Goal: Task Accomplishment & Management: Manage account settings

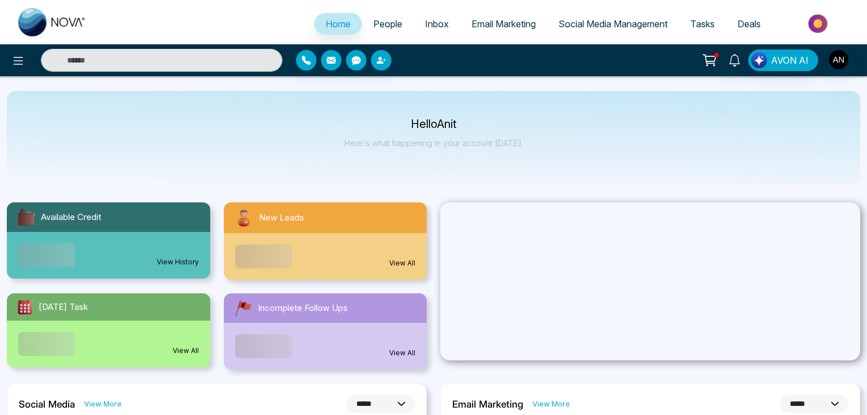
select select "*"
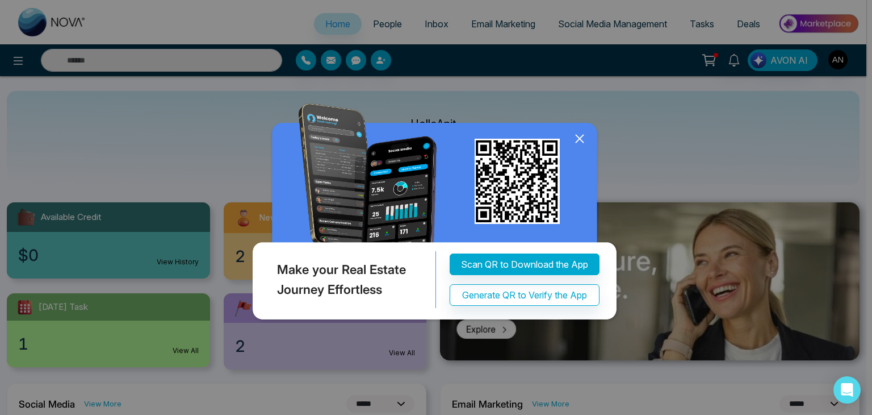
click at [579, 137] on icon at bounding box center [579, 138] width 17 height 17
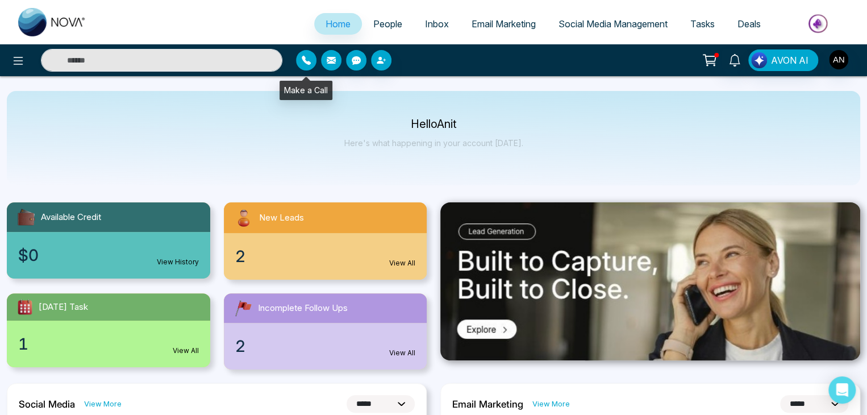
click at [307, 60] on icon "button" at bounding box center [306, 60] width 9 height 9
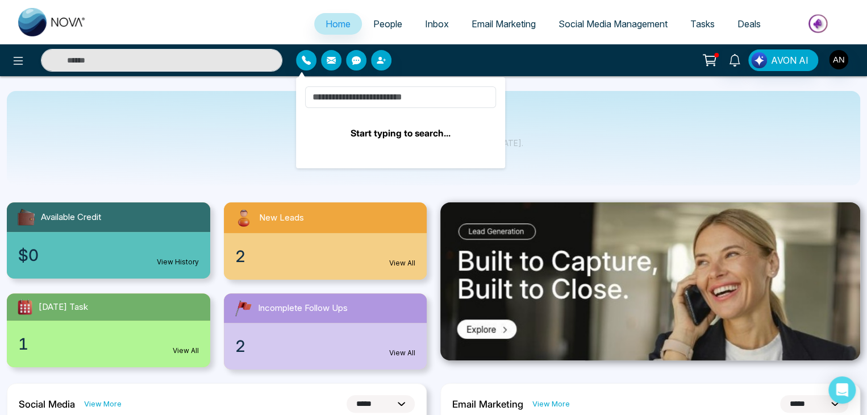
drag, startPoint x: 328, startPoint y: 85, endPoint x: 327, endPoint y: 91, distance: 6.4
click at [328, 87] on div "Start typing to search..." at bounding box center [400, 122] width 209 height 91
click at [327, 97] on input at bounding box center [400, 97] width 191 height 22
click at [318, 97] on input at bounding box center [400, 97] width 191 height 22
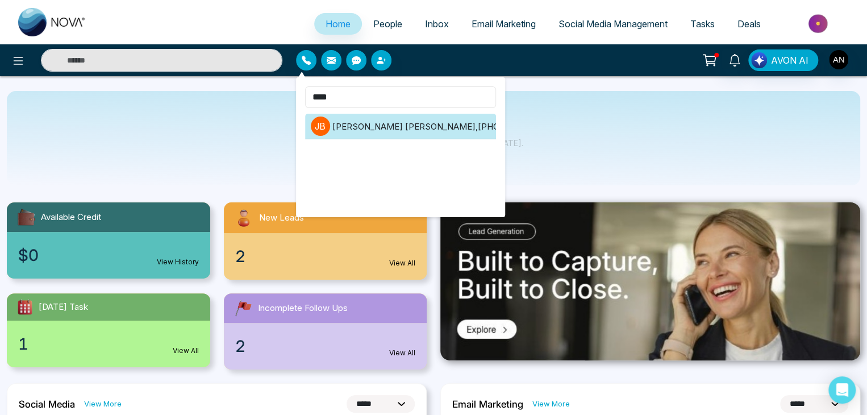
type input "****"
click at [399, 123] on li "[PERSON_NAME] [PERSON_NAME] , [PHONE_NUMBER]" at bounding box center [400, 127] width 191 height 26
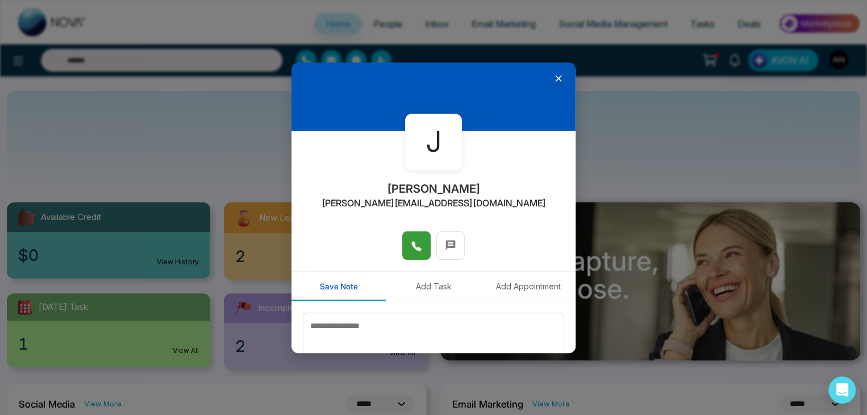
click at [411, 245] on icon at bounding box center [416, 246] width 10 height 10
click at [560, 79] on div at bounding box center [433, 96] width 284 height 68
click at [554, 77] on icon at bounding box center [558, 78] width 11 height 11
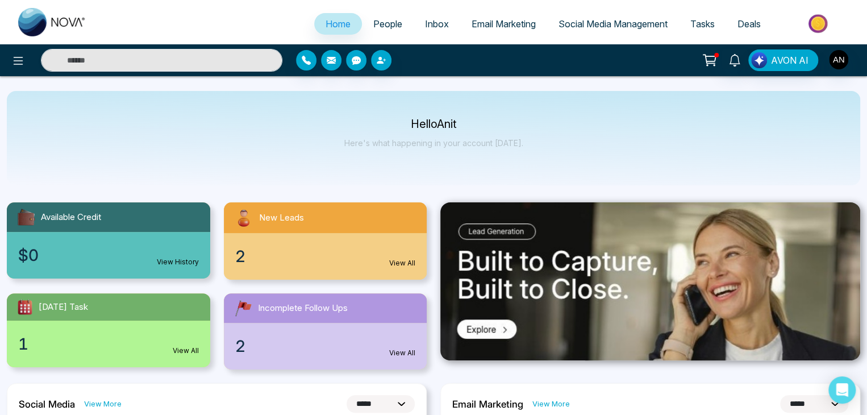
click at [698, 24] on span "Tasks" at bounding box center [702, 23] width 24 height 11
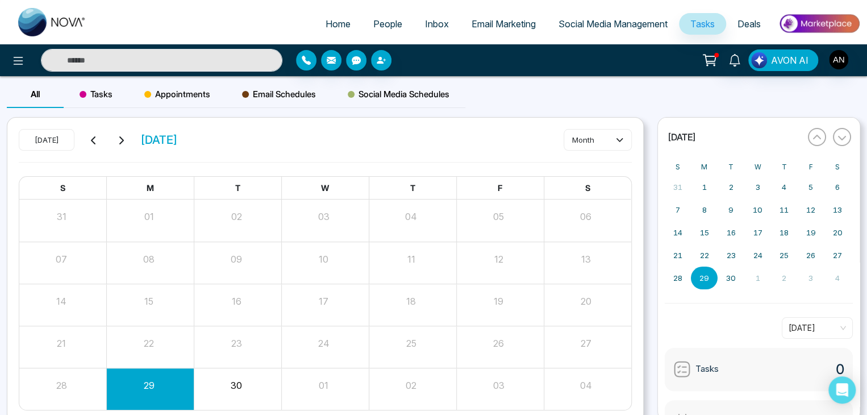
click at [738, 23] on span "Deals" at bounding box center [748, 23] width 23 height 11
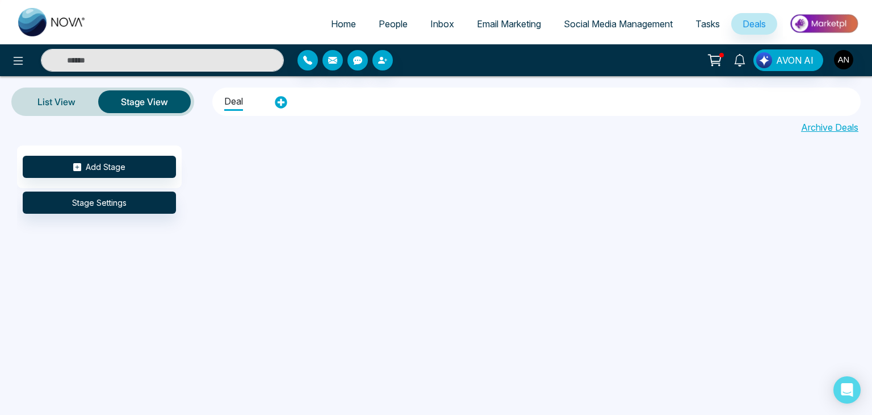
click at [337, 26] on span "Home" at bounding box center [343, 23] width 25 height 11
select select "*"
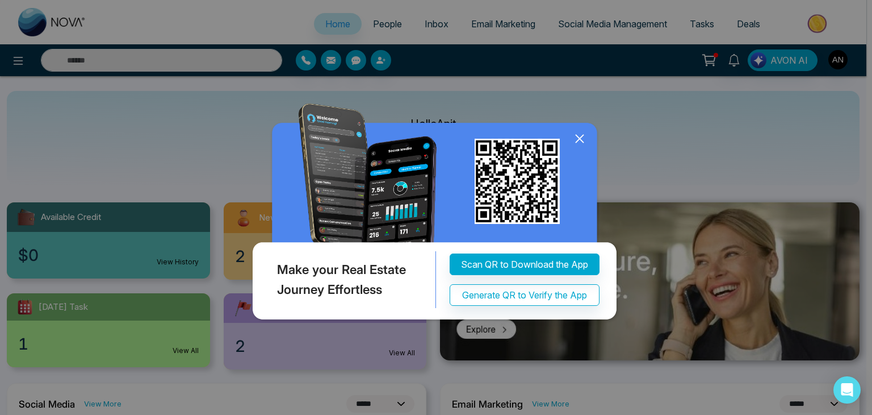
click at [579, 135] on icon at bounding box center [579, 138] width 17 height 17
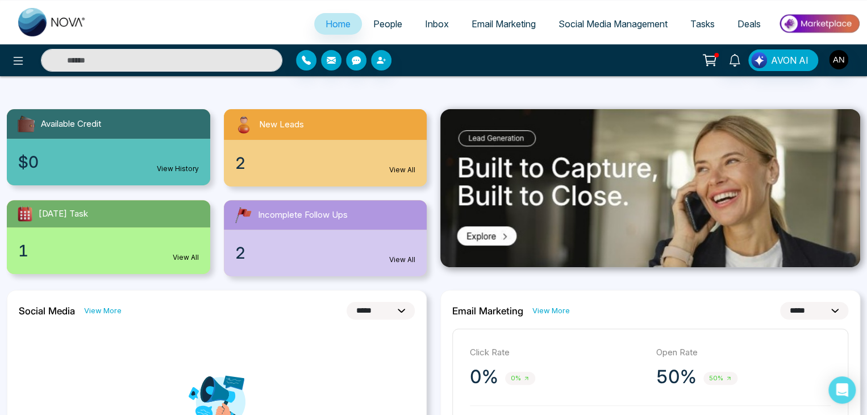
scroll to position [76, 0]
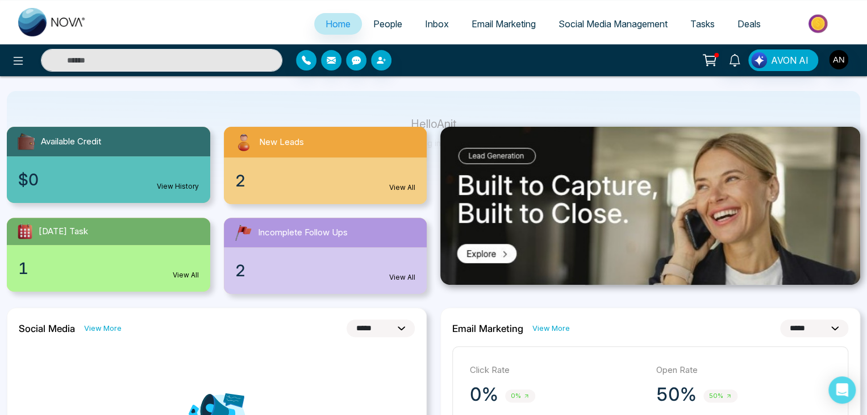
click at [326, 27] on span "Home" at bounding box center [337, 23] width 25 height 11
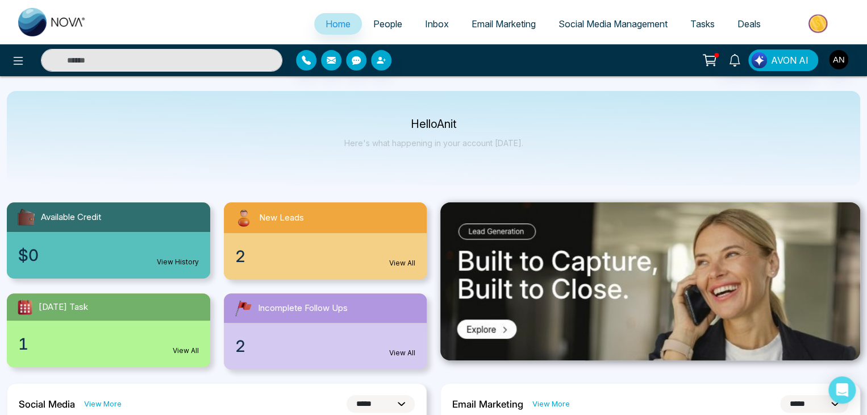
click at [382, 24] on span "People" at bounding box center [387, 23] width 29 height 11
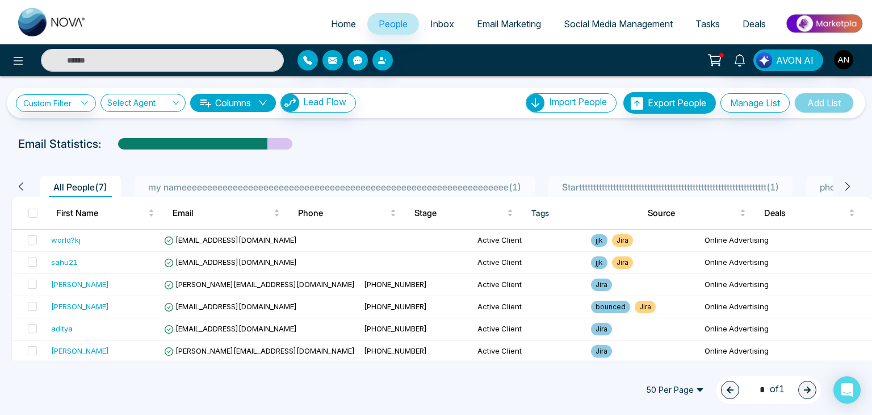
click at [431, 23] on span "Inbox" at bounding box center [443, 23] width 24 height 11
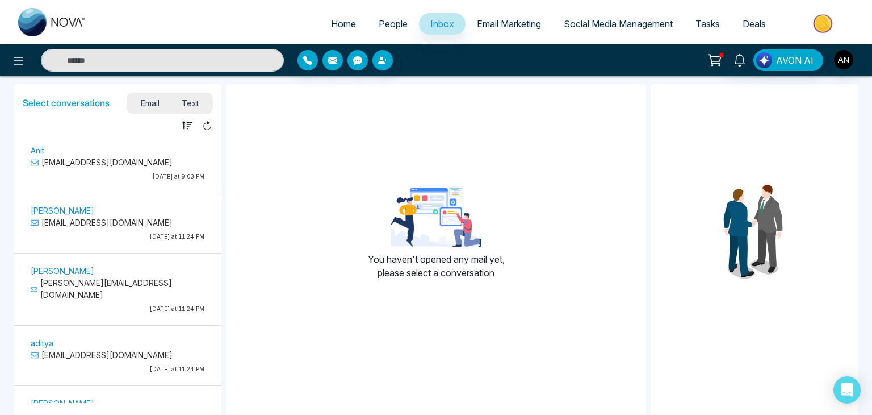
click at [506, 20] on span "Email Marketing" at bounding box center [509, 23] width 64 height 11
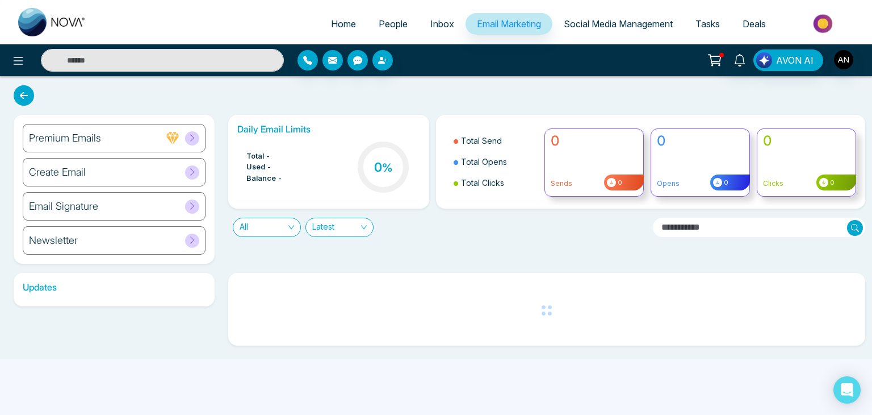
click at [566, 23] on span "Social Media Management" at bounding box center [618, 23] width 109 height 11
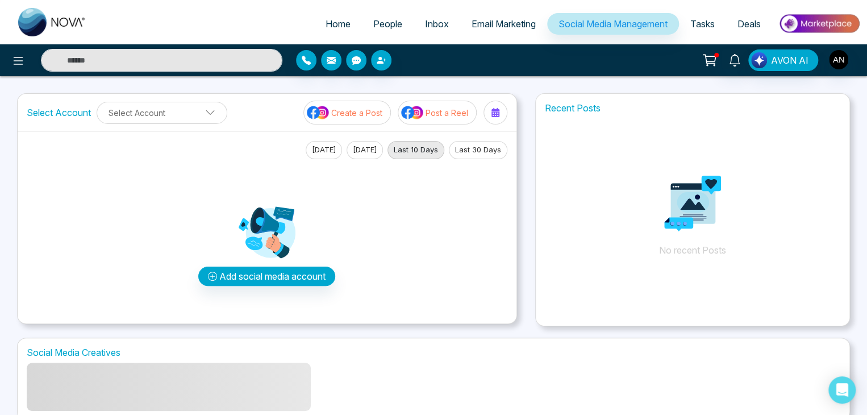
click at [707, 26] on span "Tasks" at bounding box center [702, 23] width 24 height 11
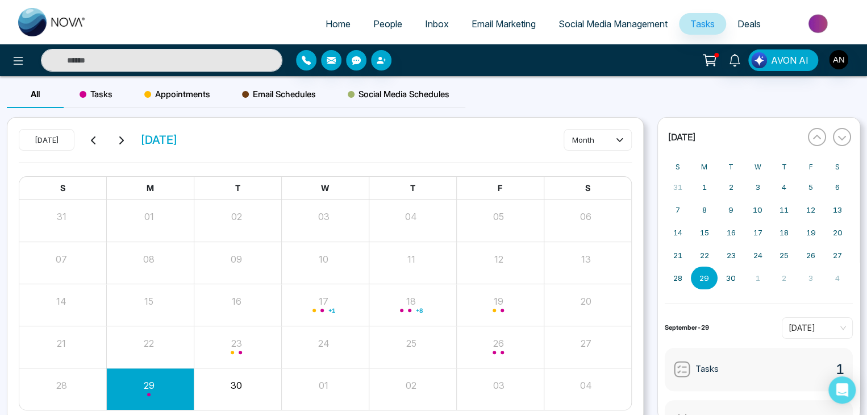
click at [747, 26] on span "Deals" at bounding box center [748, 23] width 23 height 11
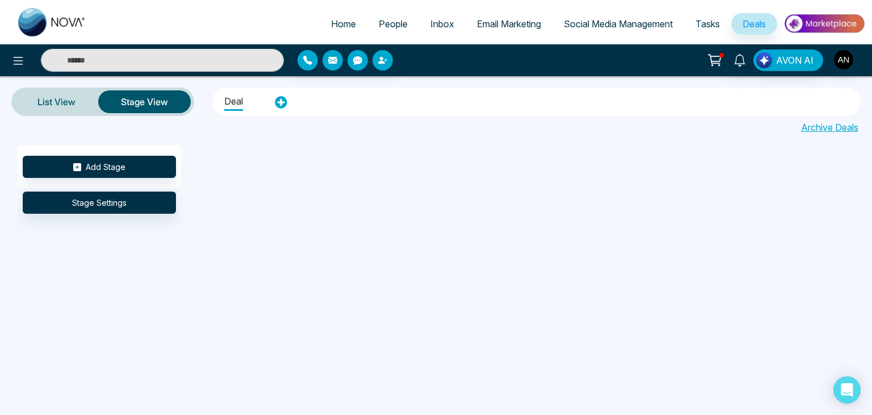
click at [706, 27] on span "Tasks" at bounding box center [708, 23] width 24 height 11
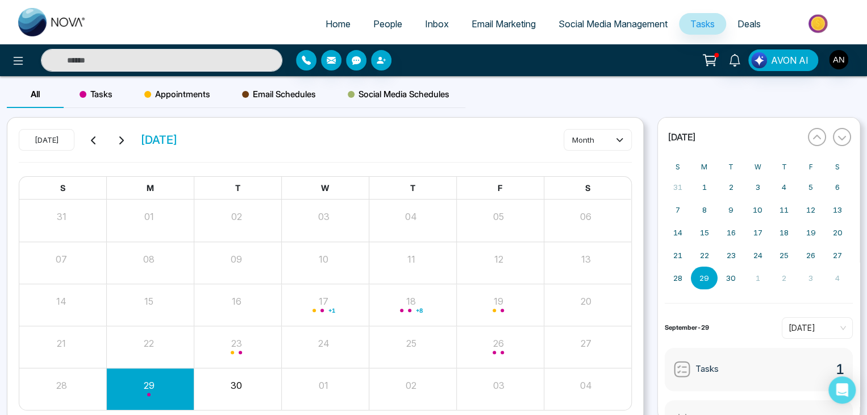
click at [619, 27] on span "Social Media Management" at bounding box center [612, 23] width 109 height 11
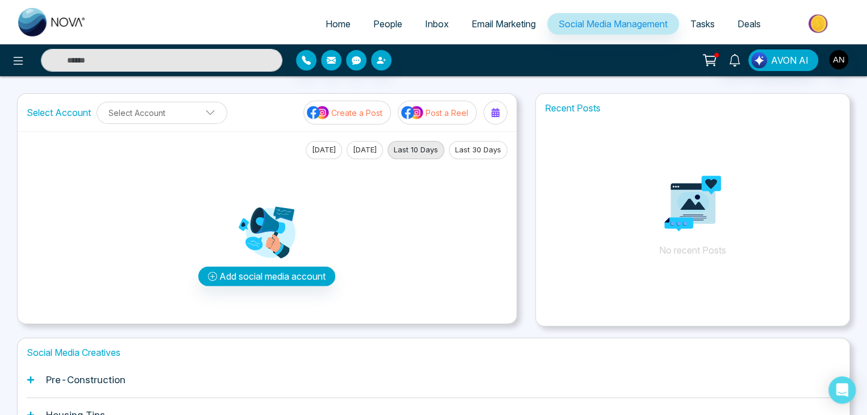
click at [471, 27] on span "Email Marketing" at bounding box center [503, 23] width 64 height 11
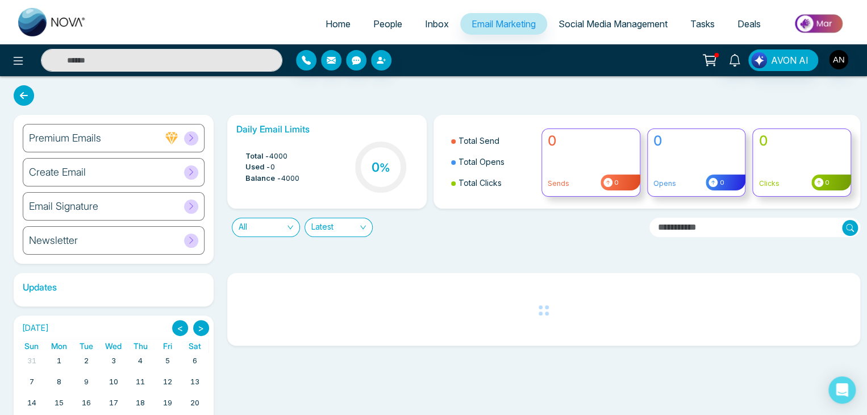
click at [439, 27] on span "Inbox" at bounding box center [437, 23] width 24 height 11
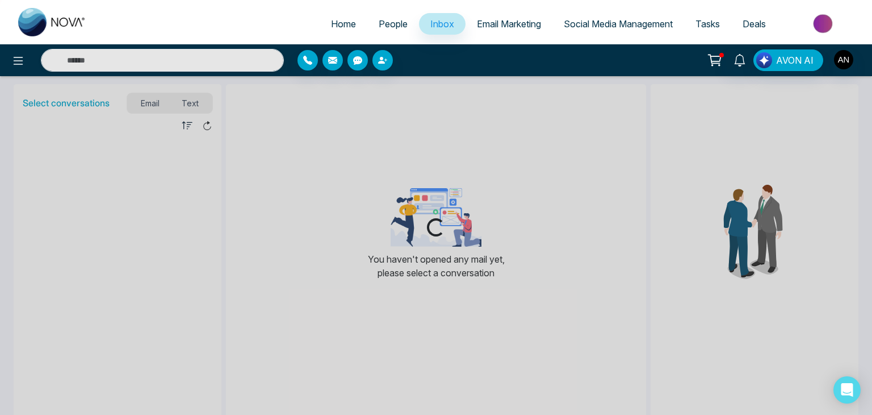
click at [369, 24] on link "People" at bounding box center [393, 24] width 52 height 22
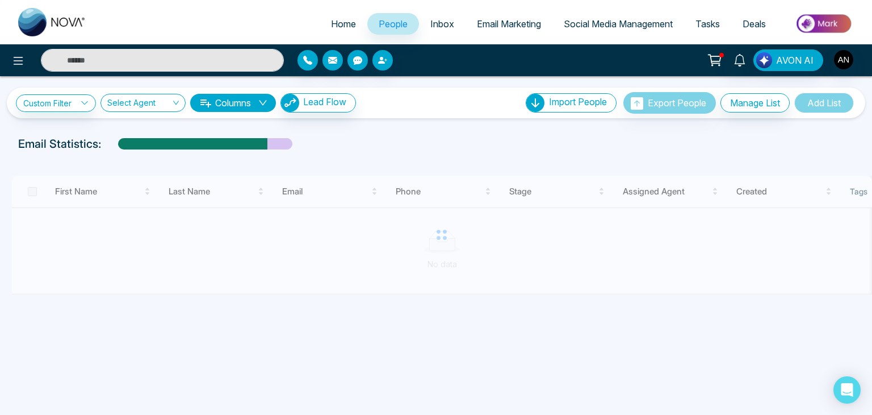
click at [335, 25] on span "Home" at bounding box center [343, 23] width 25 height 11
select select "*"
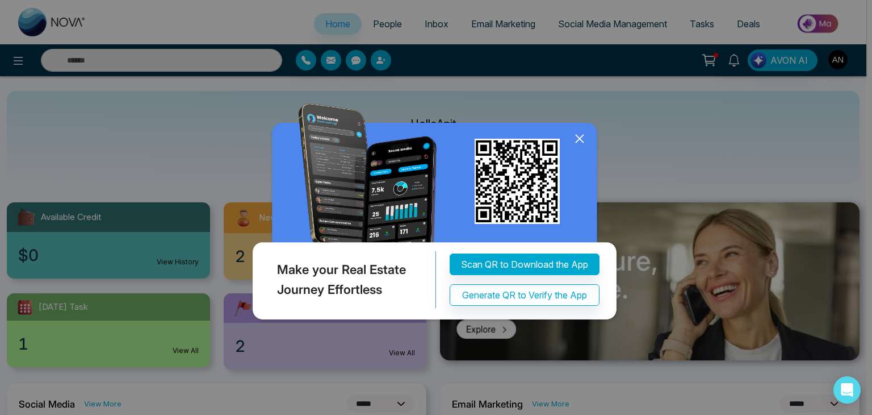
click at [579, 137] on icon at bounding box center [579, 138] width 17 height 17
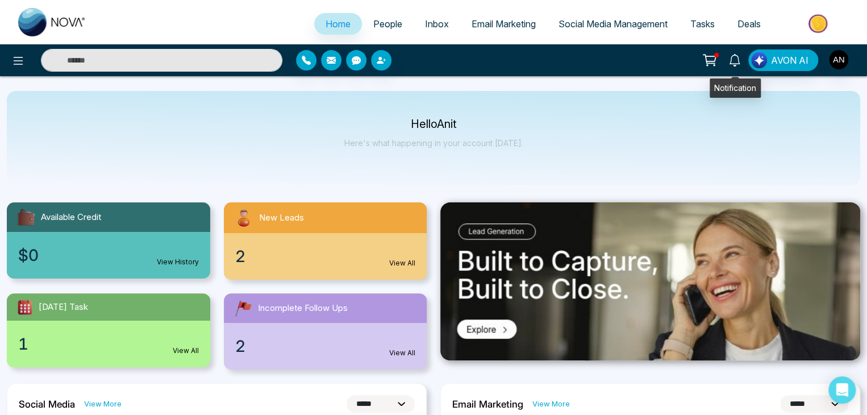
click at [727, 64] on link at bounding box center [734, 59] width 27 height 20
click at [329, 127] on div "Hello Anit Here's what happening in your account [DATE]." at bounding box center [433, 138] width 853 height 94
click at [504, 24] on span "Email Marketing" at bounding box center [503, 23] width 64 height 11
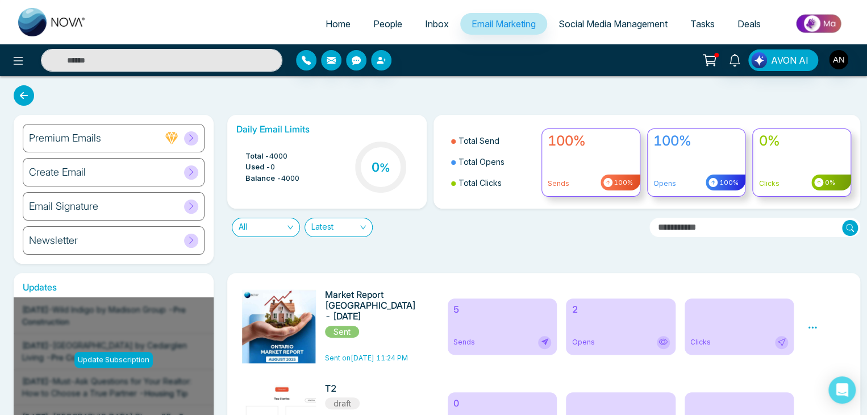
click at [66, 174] on h6 "Create Email" at bounding box center [57, 172] width 57 height 12
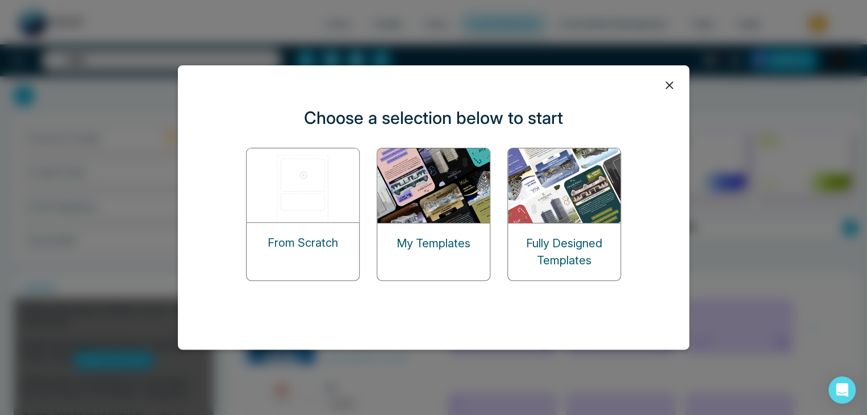
click at [425, 189] on img at bounding box center [434, 185] width 114 height 74
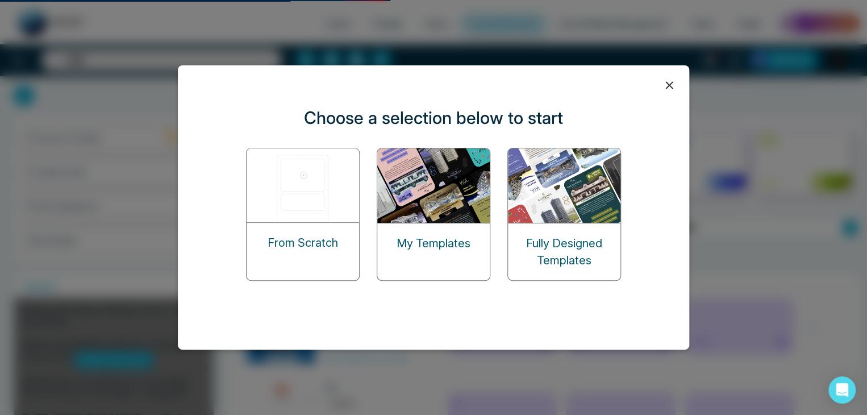
click at [570, 187] on div "Fully Designed Templates" at bounding box center [564, 214] width 114 height 133
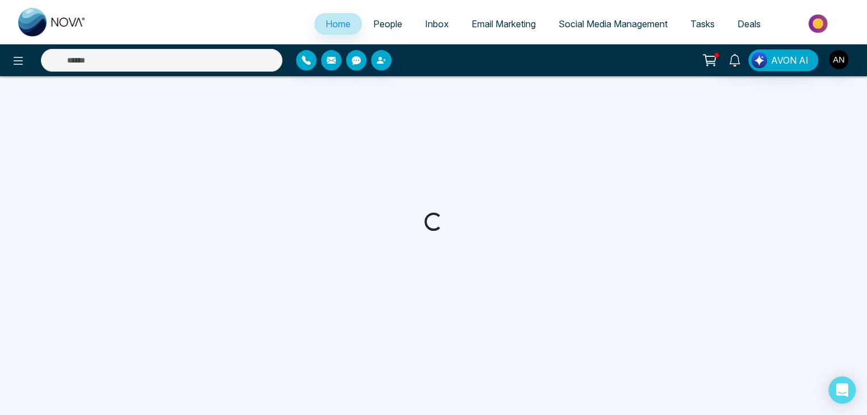
select select "*"
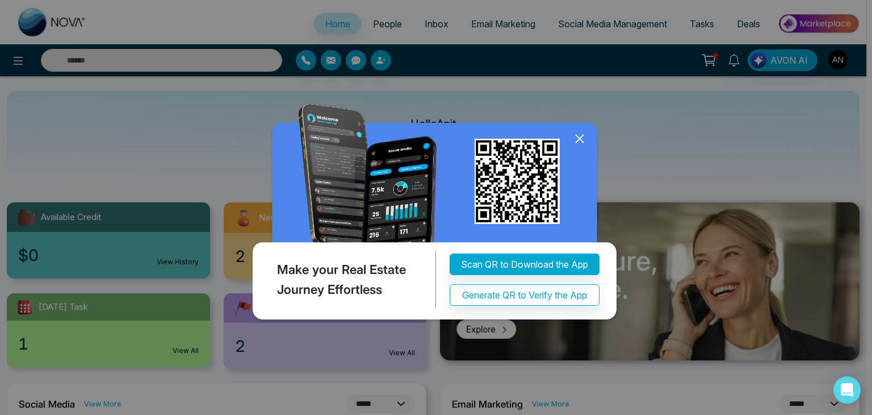
click at [581, 137] on icon at bounding box center [579, 138] width 7 height 7
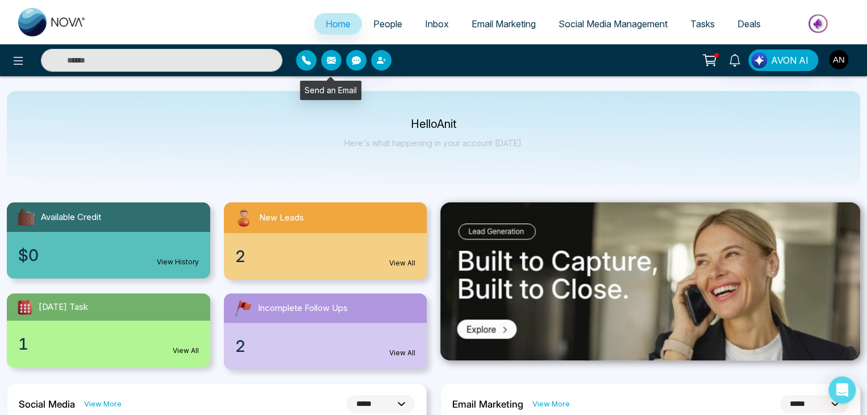
click at [327, 61] on icon "button" at bounding box center [331, 60] width 9 height 7
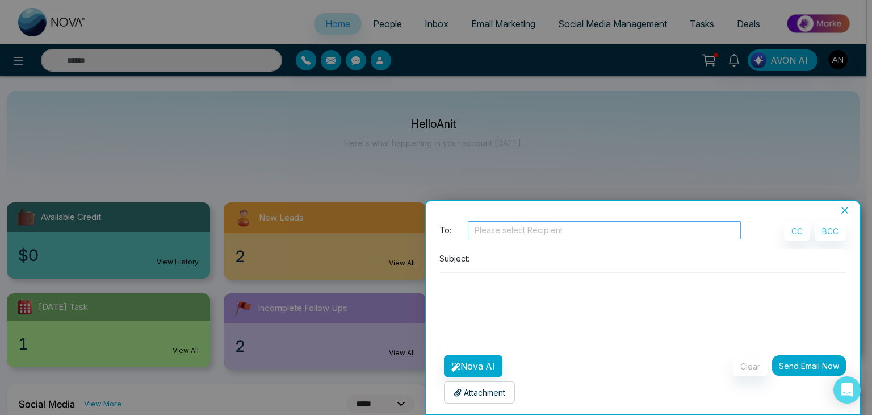
click at [527, 233] on div at bounding box center [605, 230] width 268 height 14
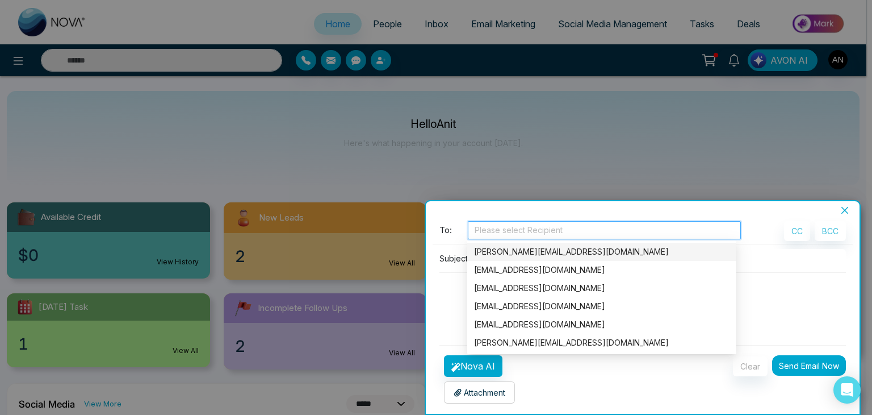
click at [509, 251] on div "[PERSON_NAME][EMAIL_ADDRESS][DOMAIN_NAME]" at bounding box center [602, 251] width 256 height 12
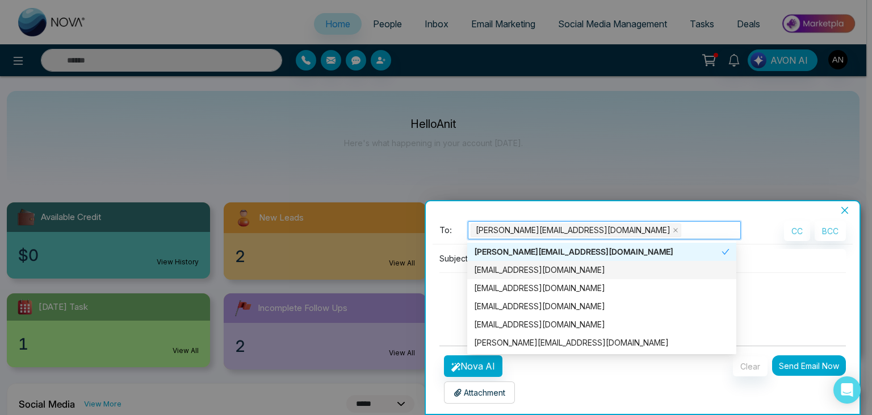
click at [446, 289] on textarea at bounding box center [643, 300] width 407 height 55
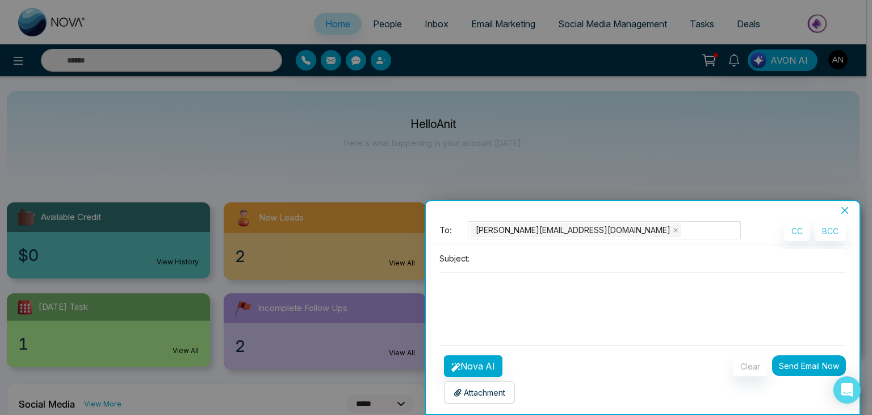
click at [475, 254] on input at bounding box center [660, 258] width 372 height 19
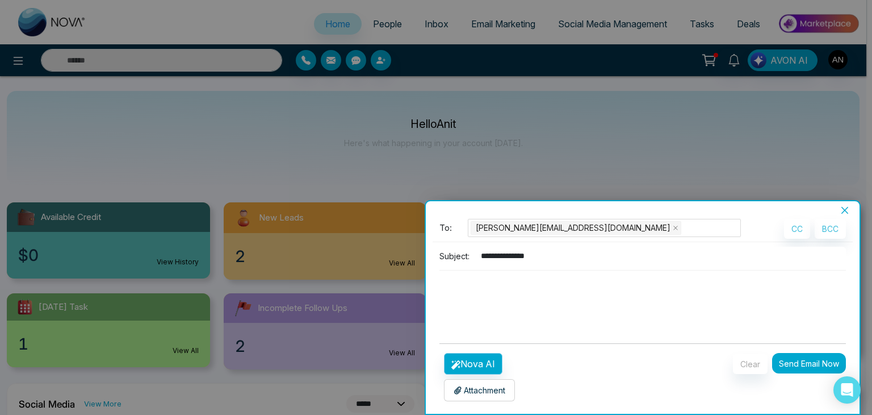
type input "**********"
click at [479, 365] on button "Nova AI" at bounding box center [473, 364] width 59 height 22
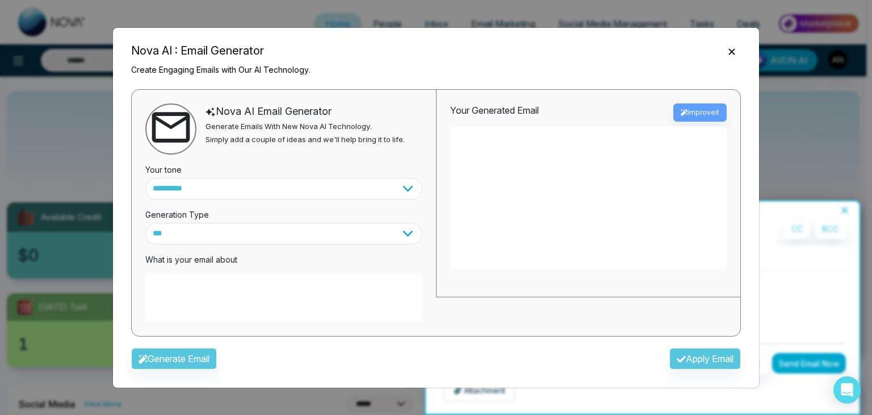
click at [161, 282] on textarea at bounding box center [283, 298] width 277 height 48
type textarea "**********"
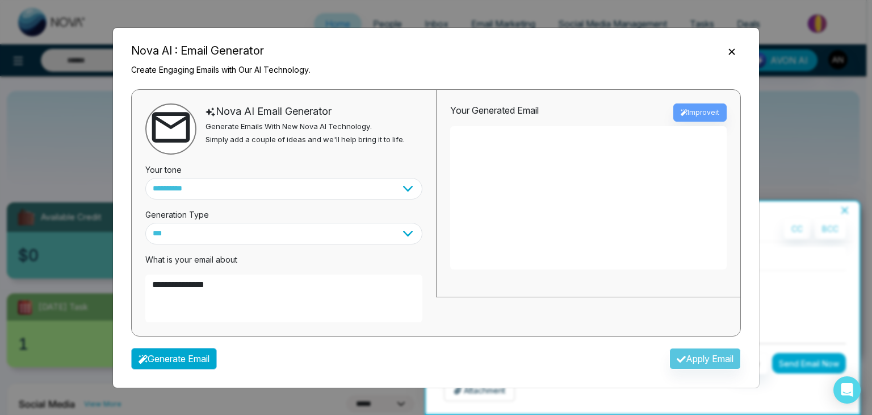
click at [161, 358] on button "Generate Email" at bounding box center [174, 359] width 86 height 22
type textarea "**********"
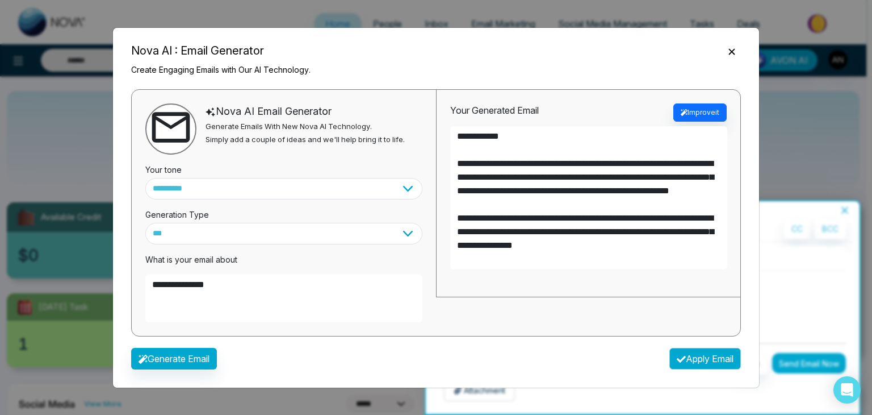
click at [684, 360] on button "Apply Email" at bounding box center [706, 359] width 72 height 22
type textarea "**********"
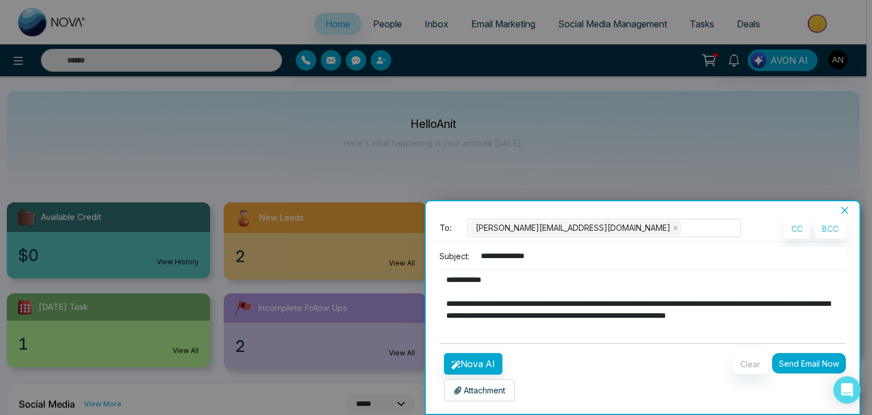
click at [787, 367] on button "Send Email Now" at bounding box center [809, 363] width 74 height 20
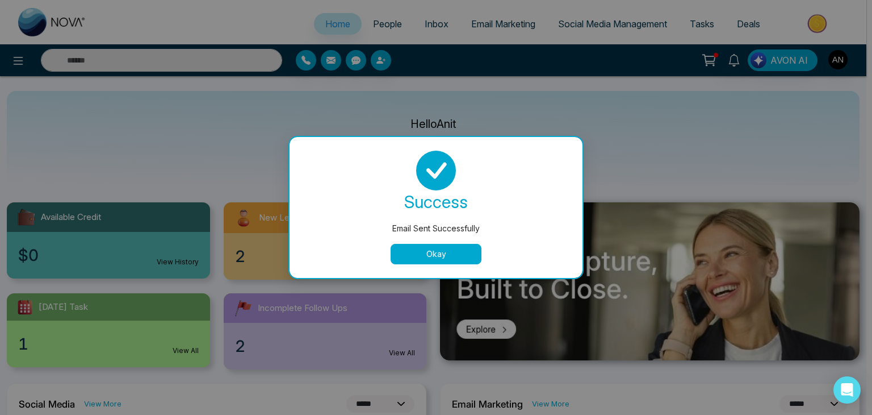
click at [448, 246] on button "Okay" at bounding box center [436, 254] width 91 height 20
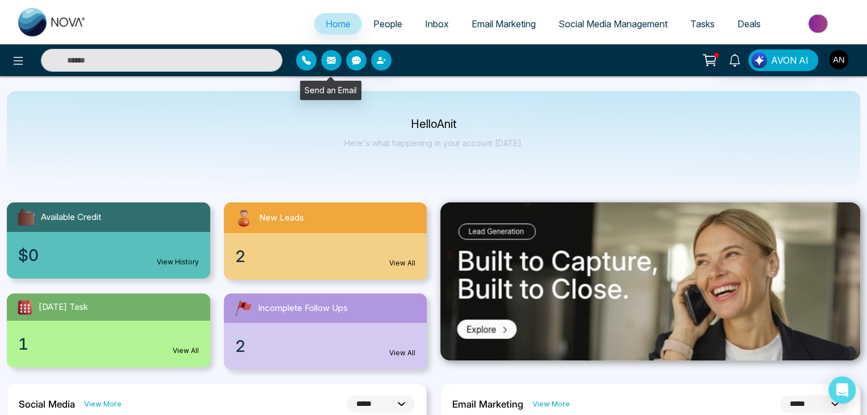
click at [327, 62] on icon "button" at bounding box center [331, 60] width 9 height 9
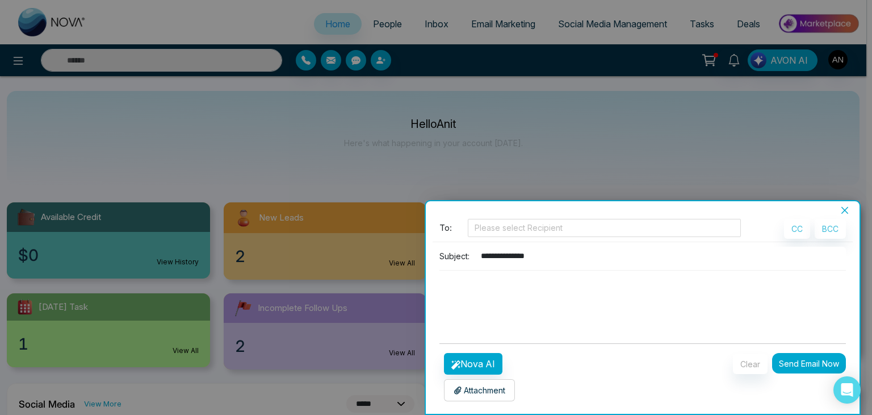
click at [841, 208] on icon "close" at bounding box center [845, 210] width 9 height 9
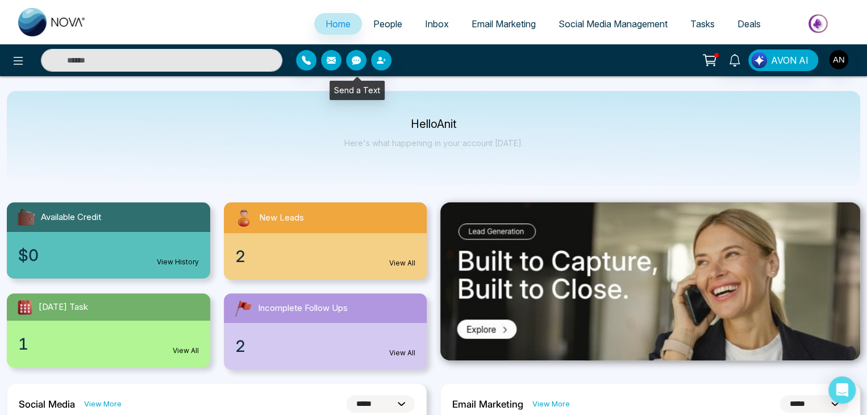
click at [354, 64] on icon "button" at bounding box center [356, 60] width 9 height 9
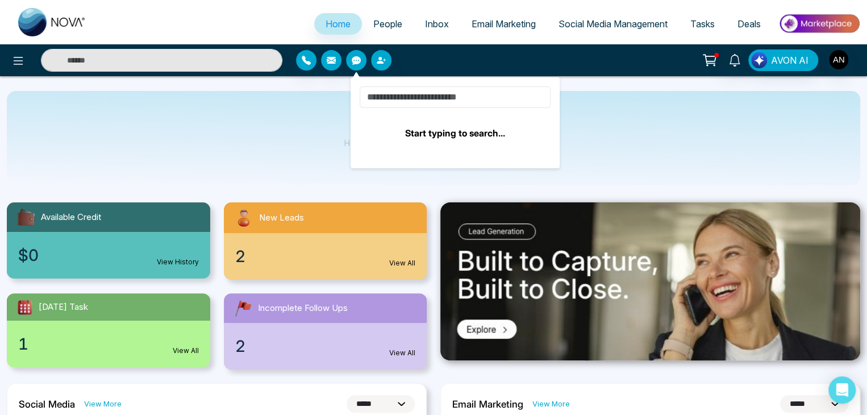
click at [394, 93] on input at bounding box center [455, 97] width 191 height 22
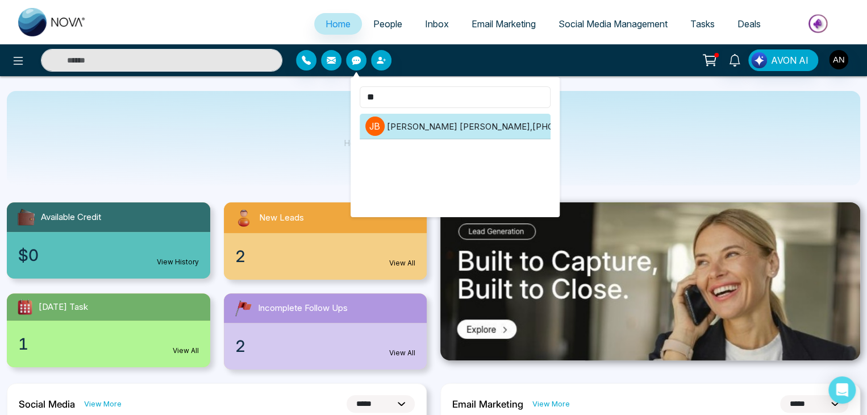
type input "**"
click at [524, 133] on li "[PERSON_NAME] [PERSON_NAME] , [PHONE_NUMBER]" at bounding box center [455, 127] width 191 height 26
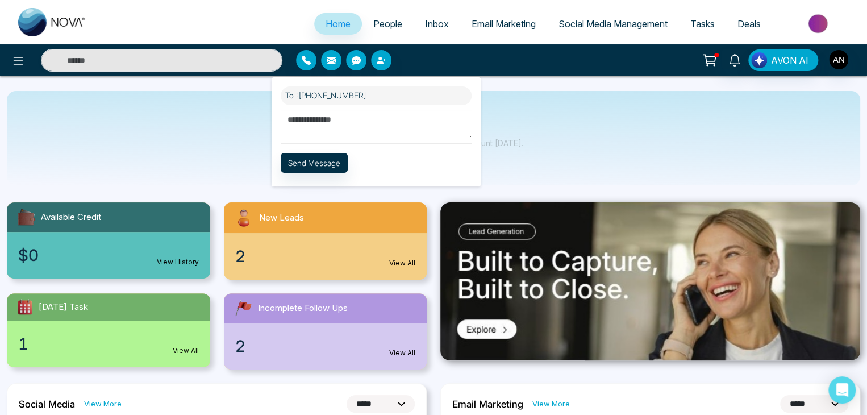
click at [386, 122] on textarea at bounding box center [376, 125] width 191 height 31
drag, startPoint x: 399, startPoint y: 145, endPoint x: 341, endPoint y: 164, distance: 61.6
click at [341, 164] on div "To : +918208229191 ********* Templates Send Message" at bounding box center [376, 131] width 209 height 109
type textarea "*********"
click at [320, 165] on button "Send Message" at bounding box center [314, 162] width 67 height 20
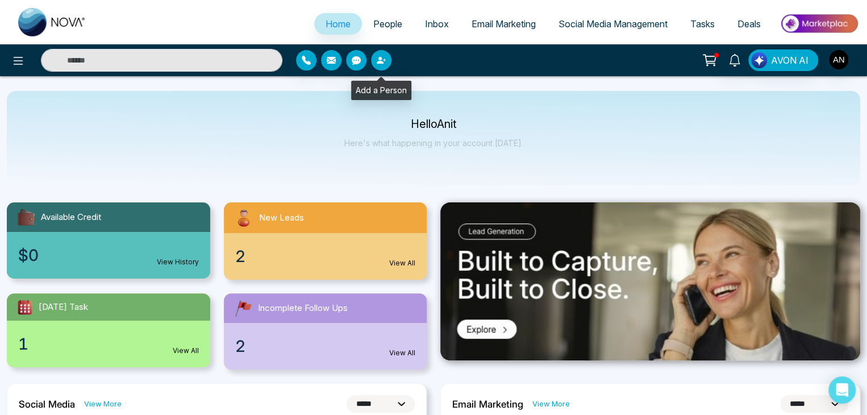
click at [379, 59] on icon "button" at bounding box center [380, 60] width 7 height 7
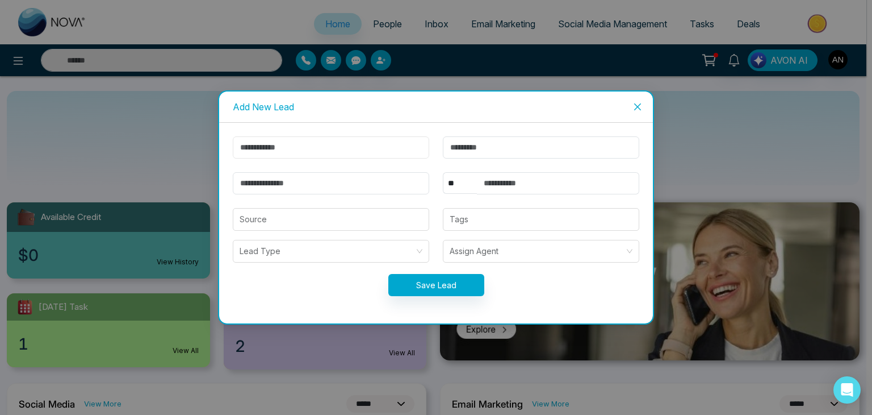
click at [333, 139] on input "text" at bounding box center [331, 147] width 197 height 22
type input "******"
type input "********"
type input "**********"
select select "***"
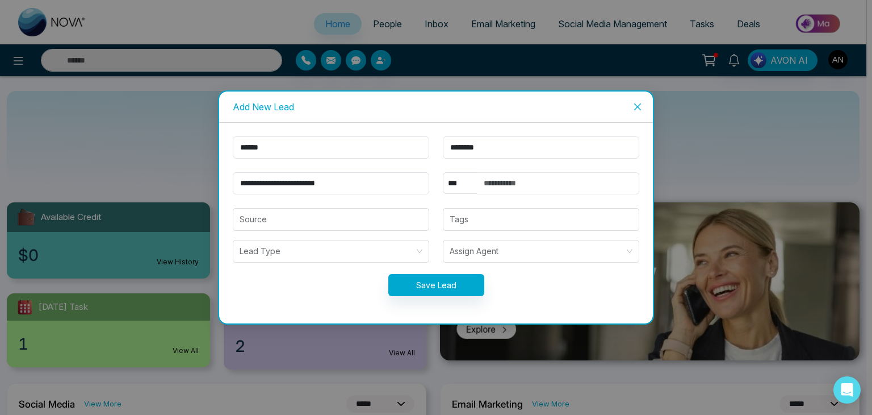
type input "**********"
click at [357, 185] on input "**********" at bounding box center [331, 183] width 197 height 22
type input "*"
click at [268, 180] on input "**********" at bounding box center [331, 183] width 197 height 22
type input "**********"
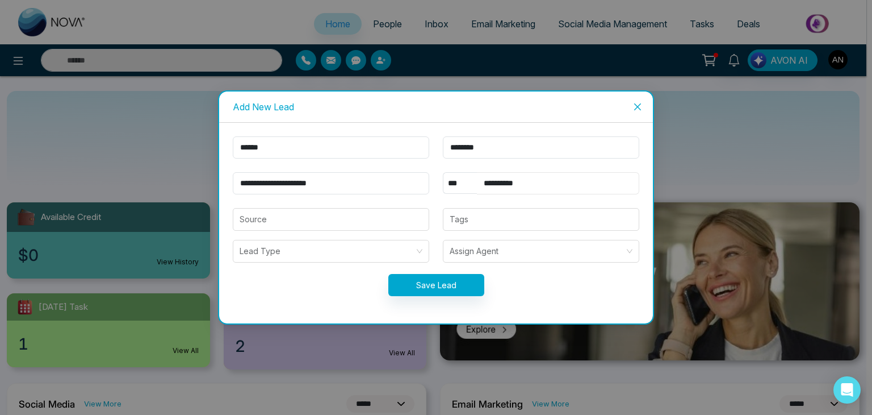
click at [545, 179] on input "**********" at bounding box center [558, 183] width 162 height 22
type input "*"
click at [482, 215] on div at bounding box center [541, 219] width 190 height 14
type input "**********"
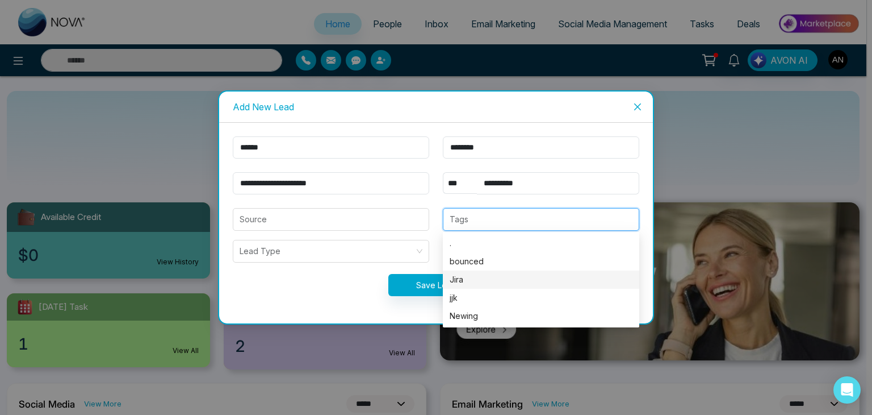
click at [477, 282] on div "Jira" at bounding box center [541, 279] width 183 height 12
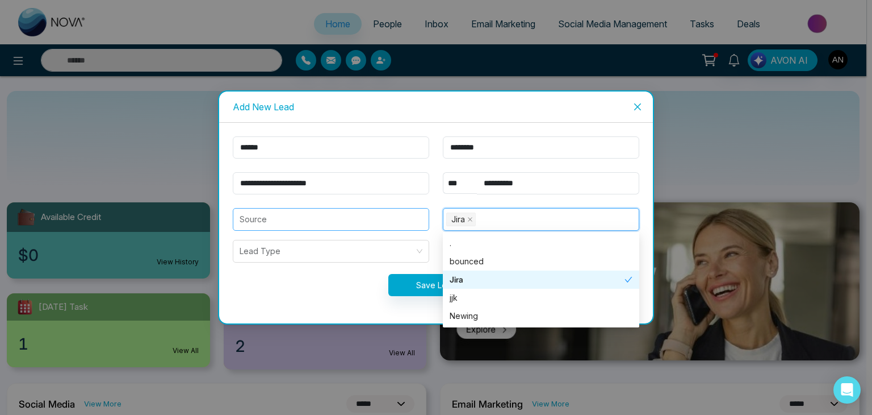
click at [329, 224] on input "search" at bounding box center [331, 219] width 183 height 22
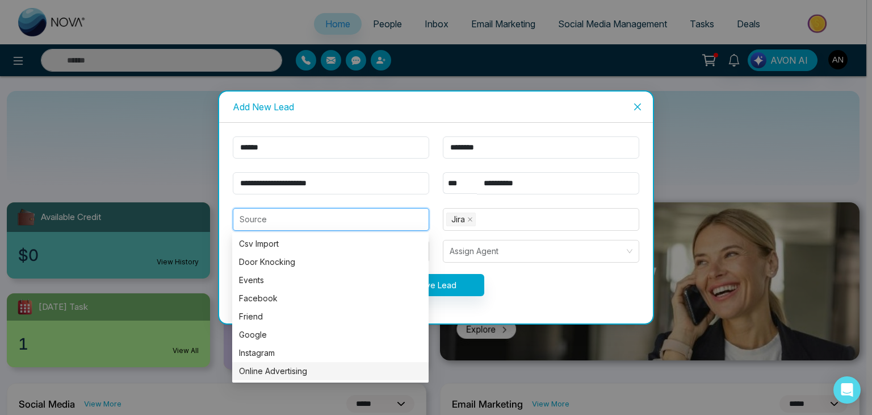
click at [268, 373] on div "Online Advertising" at bounding box center [330, 371] width 183 height 12
type input "**********"
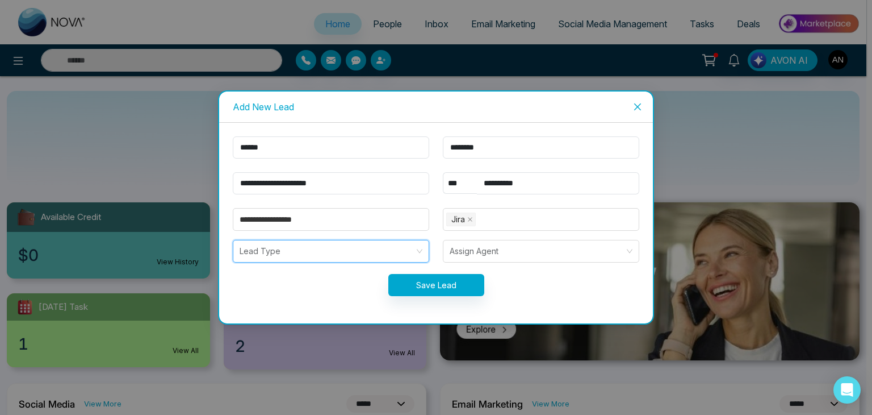
click at [270, 255] on input "search" at bounding box center [327, 251] width 175 height 22
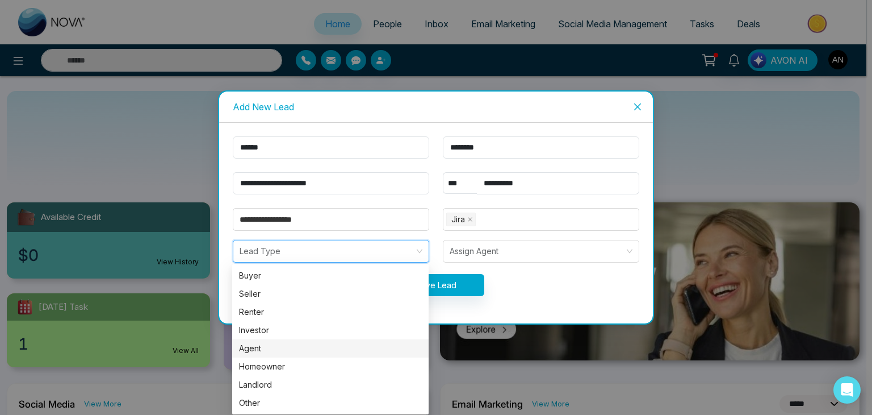
click at [260, 352] on div "Agent" at bounding box center [330, 348] width 183 height 12
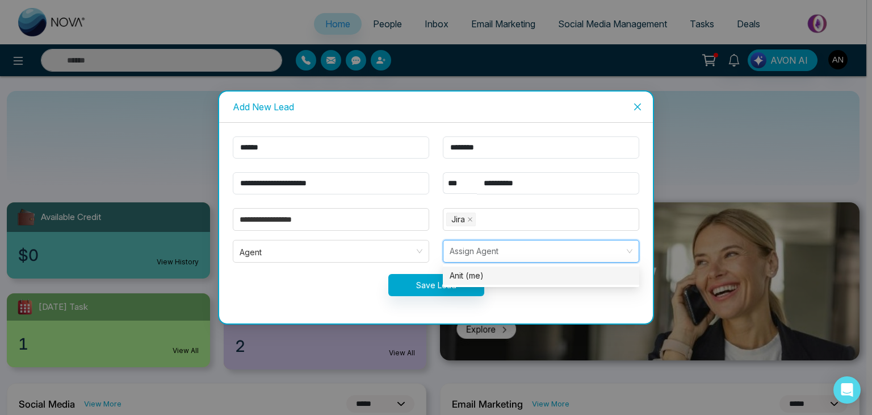
click at [486, 243] on input "search" at bounding box center [537, 251] width 175 height 22
click at [465, 273] on div "Anit (me)" at bounding box center [541, 275] width 183 height 12
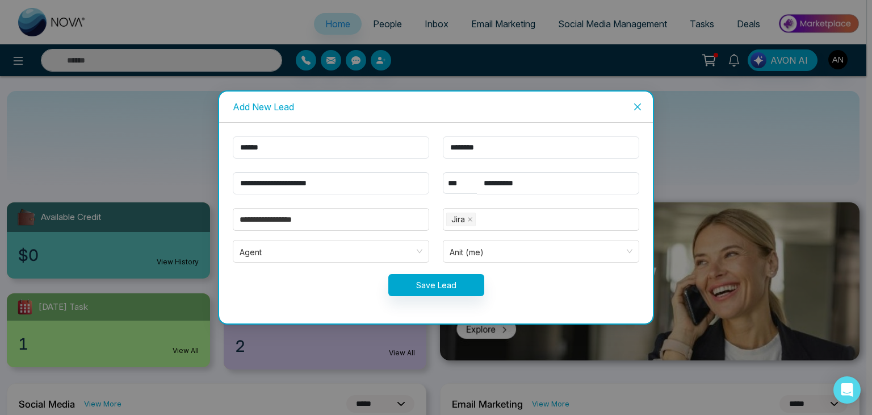
drag, startPoint x: 432, startPoint y: 300, endPoint x: 424, endPoint y: 285, distance: 16.8
click at [429, 298] on form "**********" at bounding box center [436, 222] width 420 height 173
click at [424, 285] on button "Save Lead" at bounding box center [437, 285] width 96 height 22
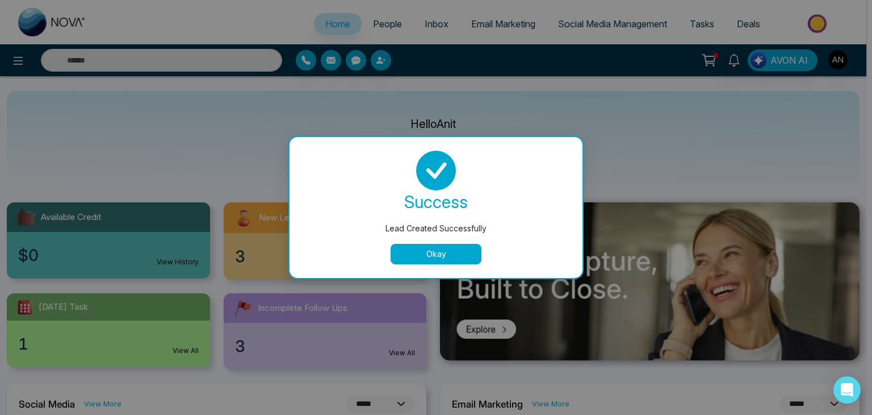
click at [446, 250] on button "Okay" at bounding box center [436, 254] width 91 height 20
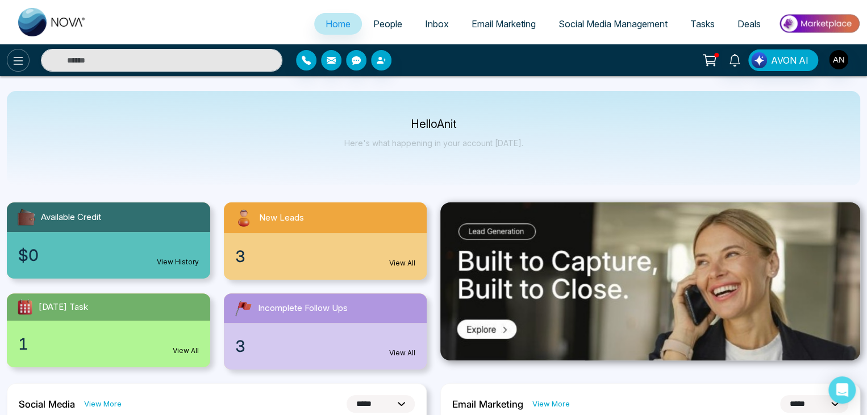
click at [22, 52] on button at bounding box center [18, 60] width 23 height 23
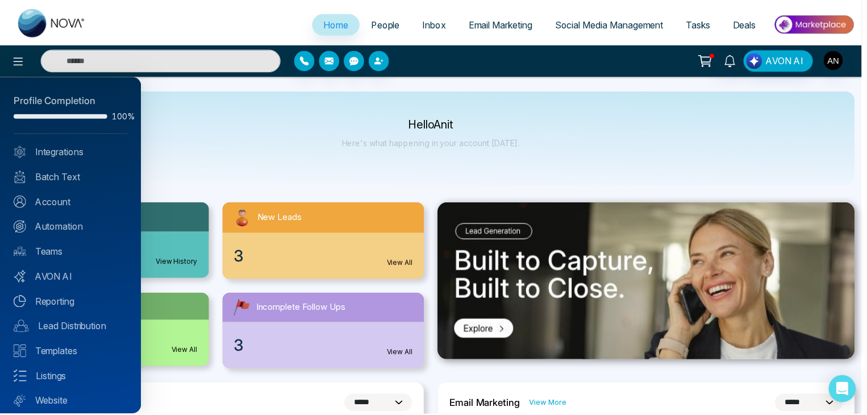
scroll to position [32, 0]
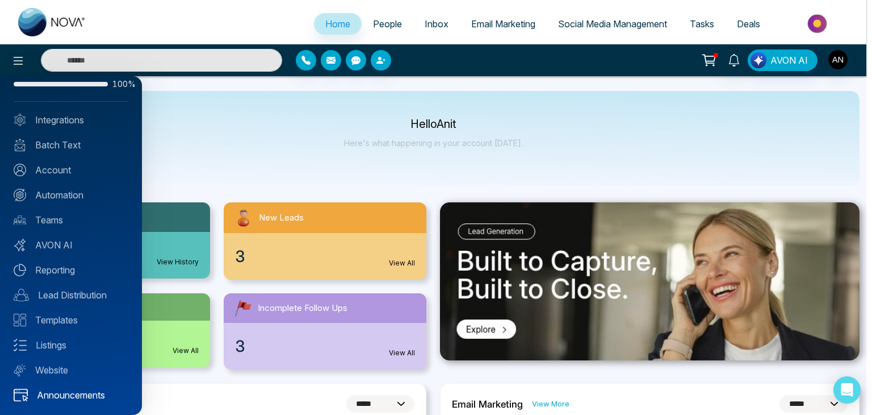
click at [55, 396] on link "Announcements" at bounding box center [71, 395] width 115 height 14
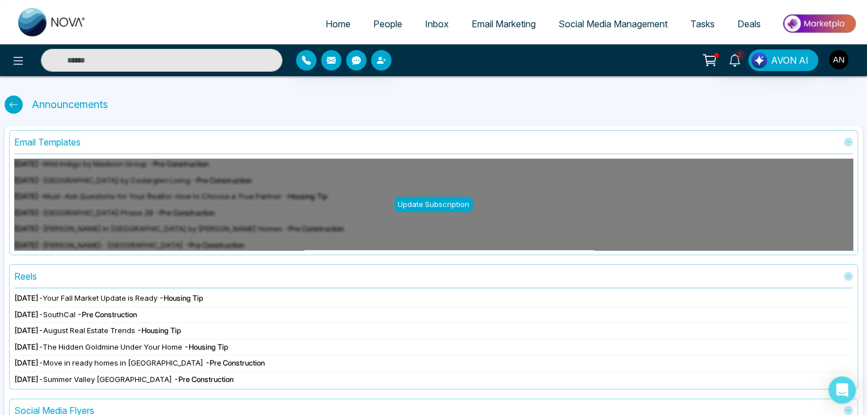
click at [20, 105] on div at bounding box center [14, 104] width 18 height 18
select select "*"
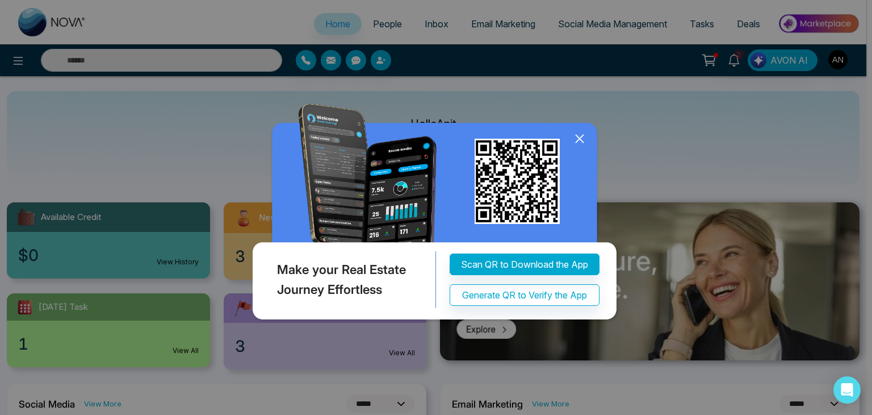
click at [580, 133] on icon at bounding box center [579, 138] width 17 height 17
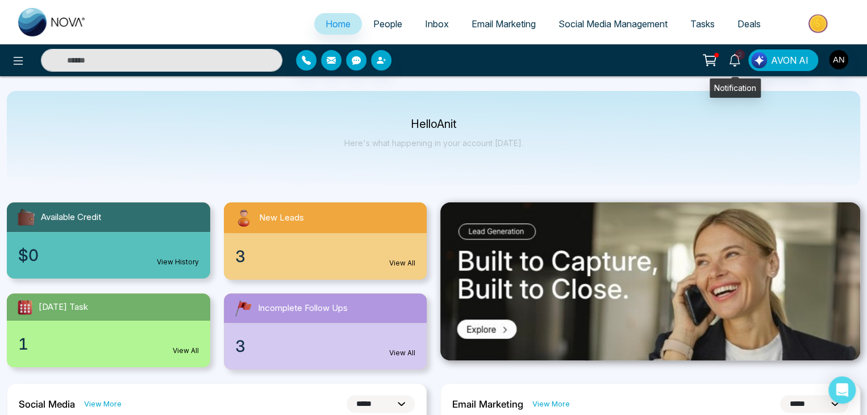
click at [738, 62] on icon at bounding box center [734, 60] width 12 height 12
click at [256, 158] on div "Hello Anit Here's what happening in your account [DATE]." at bounding box center [433, 138] width 853 height 94
click at [310, 63] on icon "button" at bounding box center [306, 60] width 9 height 9
click at [231, 136] on div "Hello Anit Here's what happening in your account [DATE]." at bounding box center [433, 138] width 853 height 94
click at [373, 25] on span "People" at bounding box center [387, 23] width 29 height 11
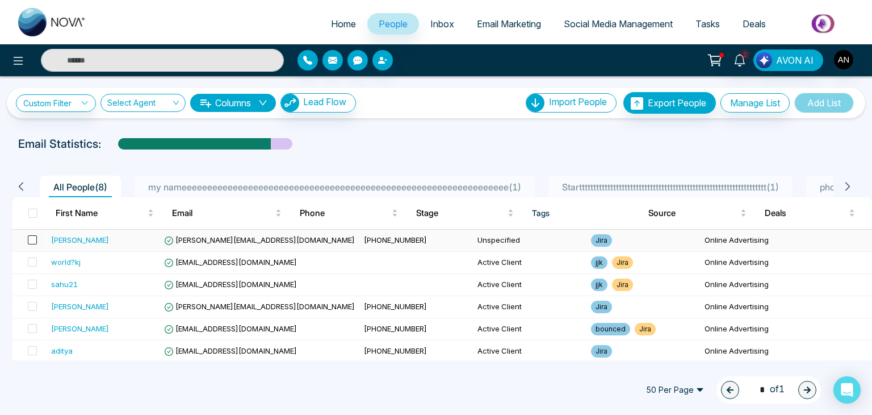
click at [31, 237] on span at bounding box center [32, 239] width 9 height 9
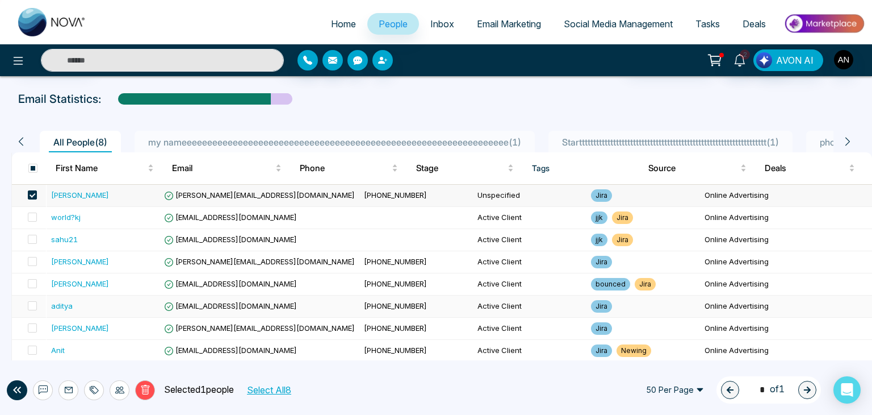
scroll to position [45, 0]
click at [41, 388] on icon at bounding box center [43, 389] width 9 height 9
click at [39, 360] on div "Batch Text" at bounding box center [43, 359] width 49 height 19
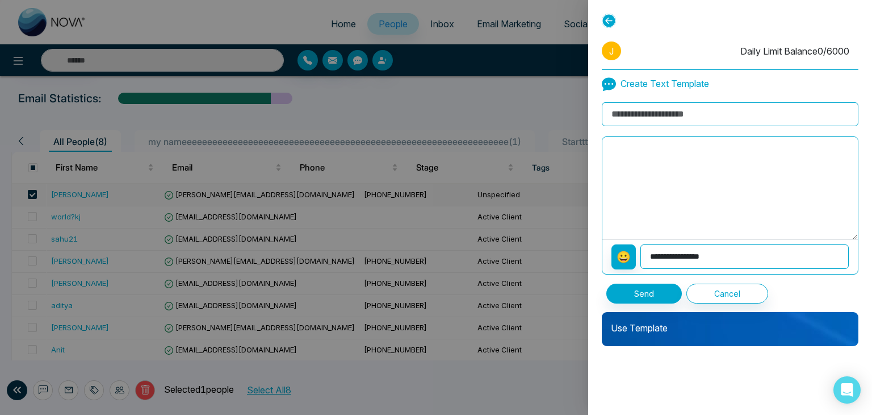
click at [645, 116] on input at bounding box center [730, 114] width 257 height 24
type input "**********"
click at [625, 193] on textarea at bounding box center [731, 188] width 256 height 102
type textarea "**********"
click at [678, 257] on select "**********" at bounding box center [745, 256] width 208 height 24
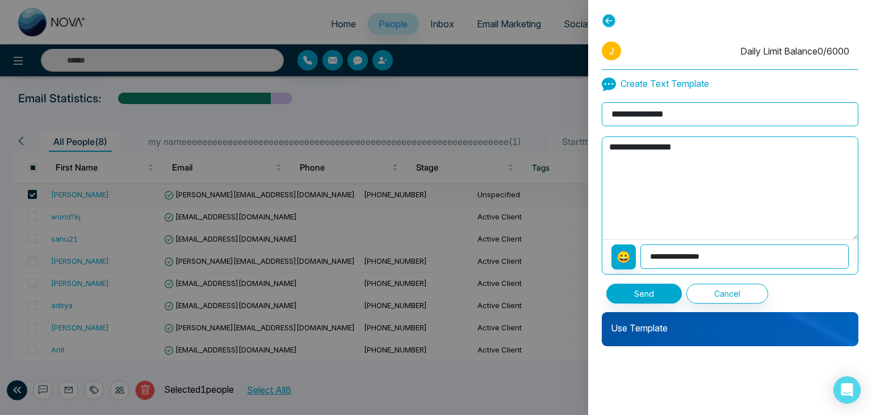
click at [700, 198] on textarea "**********" at bounding box center [731, 188] width 256 height 102
click at [641, 293] on button "Send" at bounding box center [645, 293] width 76 height 20
click at [634, 293] on button "Send" at bounding box center [645, 293] width 76 height 20
click at [608, 19] on icon at bounding box center [609, 21] width 14 height 14
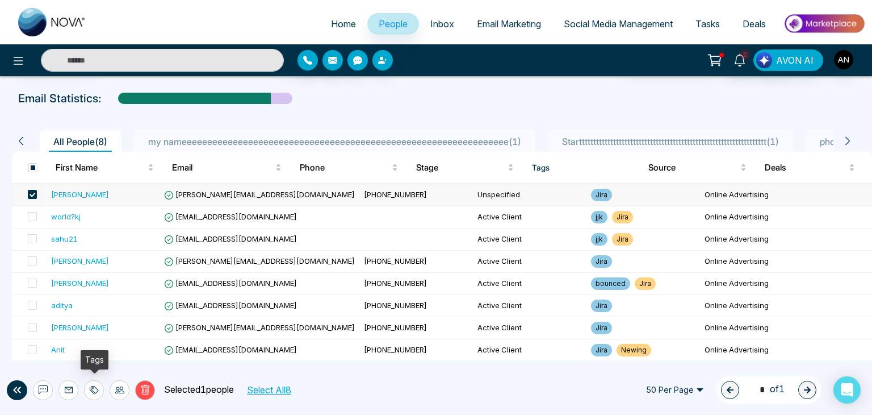
click at [95, 381] on div at bounding box center [94, 390] width 20 height 20
click at [80, 351] on link "Add Tags" at bounding box center [66, 346] width 36 height 10
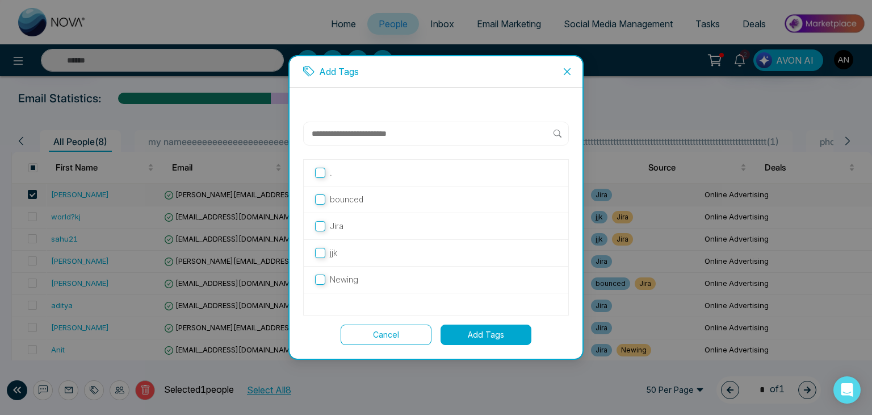
click at [340, 228] on p "Jira" at bounding box center [337, 226] width 14 height 12
click at [472, 337] on button "Add Tags" at bounding box center [486, 334] width 91 height 20
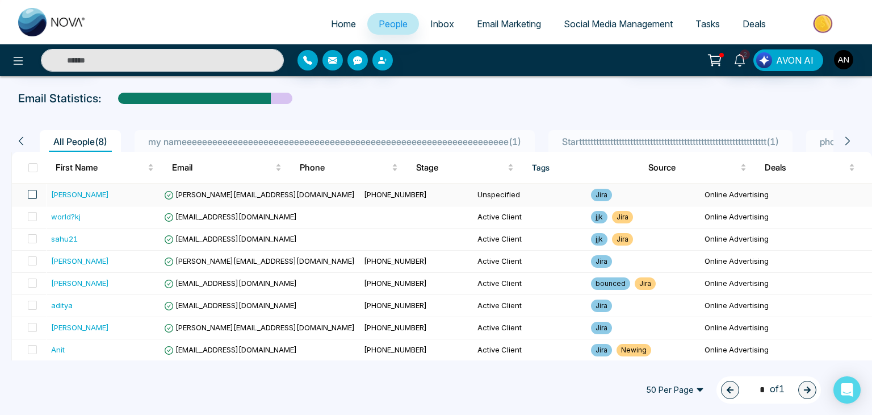
click at [30, 197] on span at bounding box center [32, 194] width 9 height 9
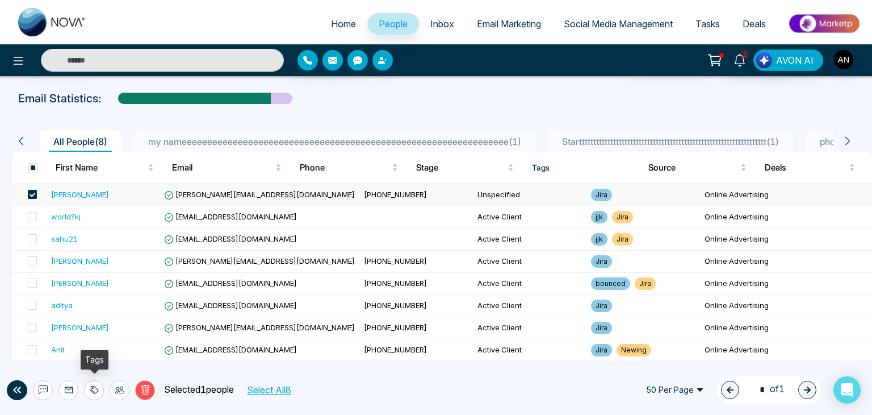
click at [93, 391] on icon at bounding box center [94, 389] width 9 height 9
click at [61, 364] on link "Remove Tags" at bounding box center [74, 365] width 52 height 10
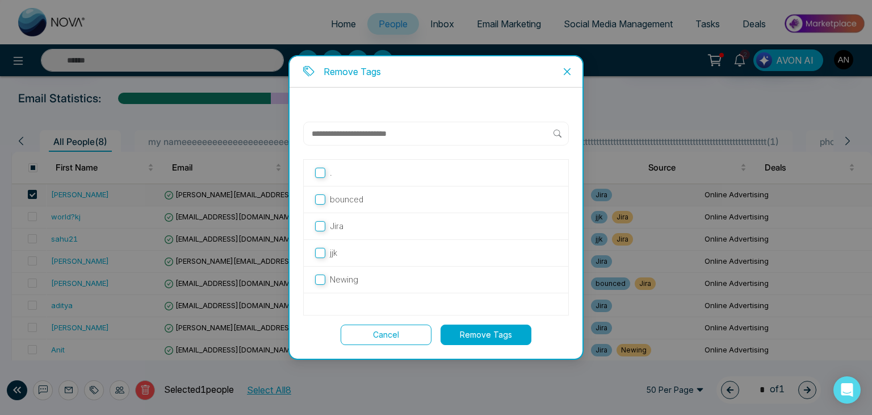
click at [341, 250] on label "jjk" at bounding box center [436, 253] width 242 height 12
click at [475, 331] on button "Remove Tags" at bounding box center [486, 334] width 91 height 20
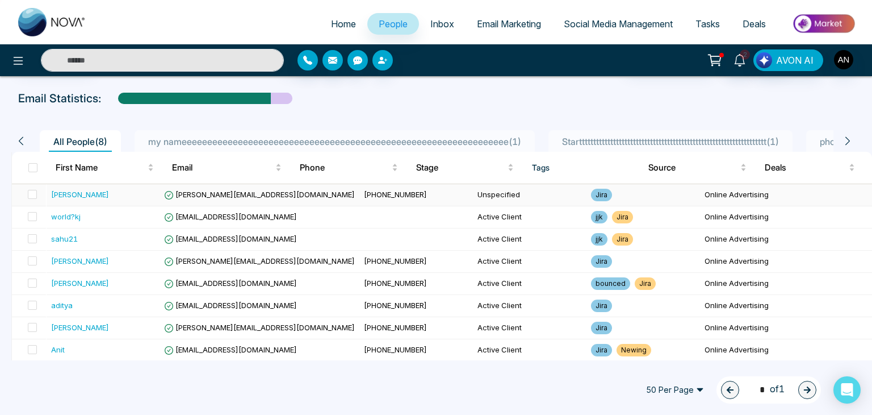
click at [63, 193] on div "[PERSON_NAME]" at bounding box center [80, 194] width 58 height 11
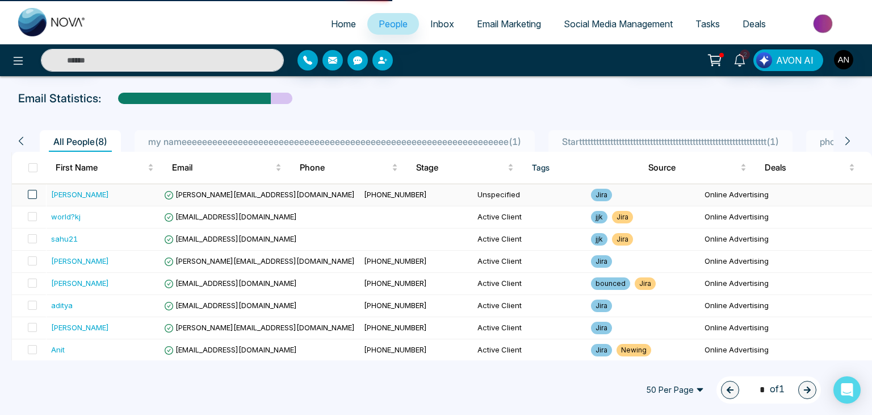
click at [32, 191] on span at bounding box center [32, 194] width 9 height 9
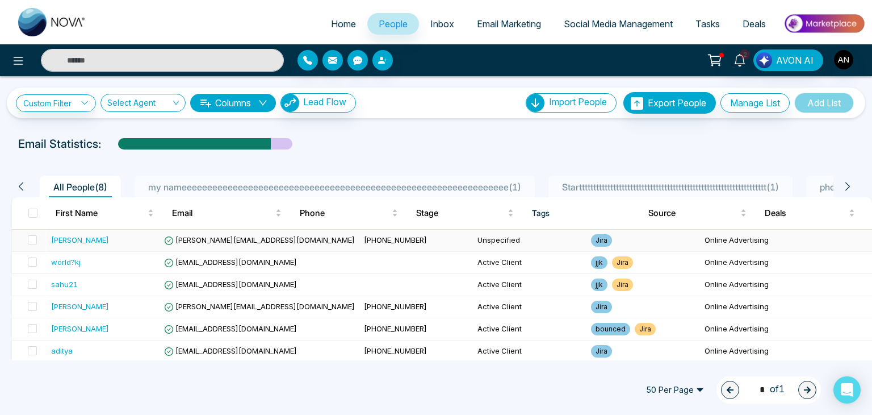
click at [69, 237] on div "[PERSON_NAME]" at bounding box center [80, 239] width 58 height 11
click at [31, 237] on span at bounding box center [32, 239] width 9 height 9
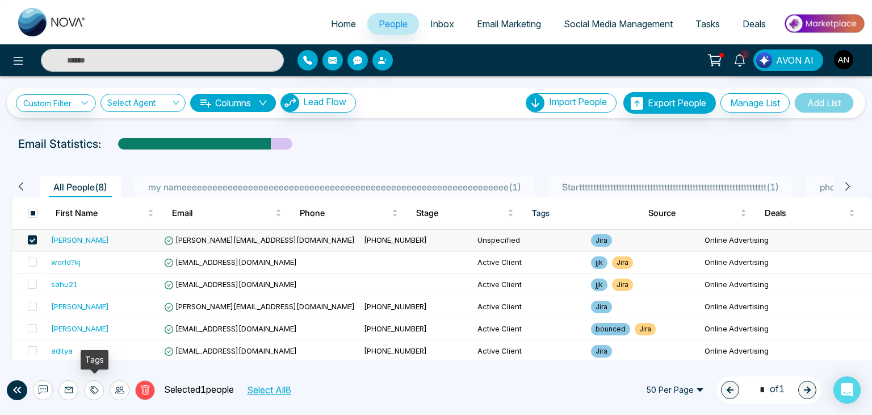
click at [95, 390] on icon at bounding box center [94, 389] width 9 height 9
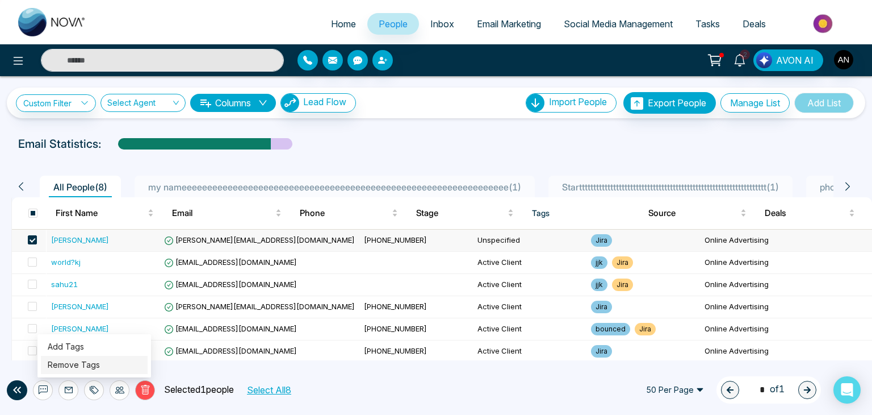
click at [82, 362] on link "Remove Tags" at bounding box center [74, 365] width 52 height 10
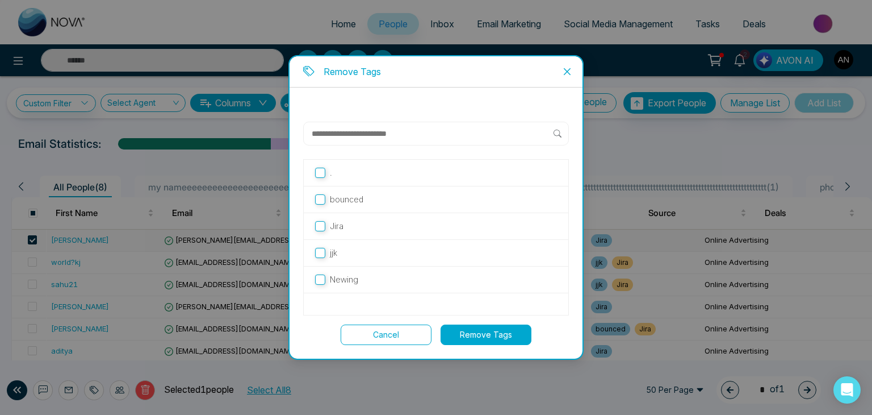
click at [466, 329] on button "Remove Tags" at bounding box center [486, 334] width 91 height 20
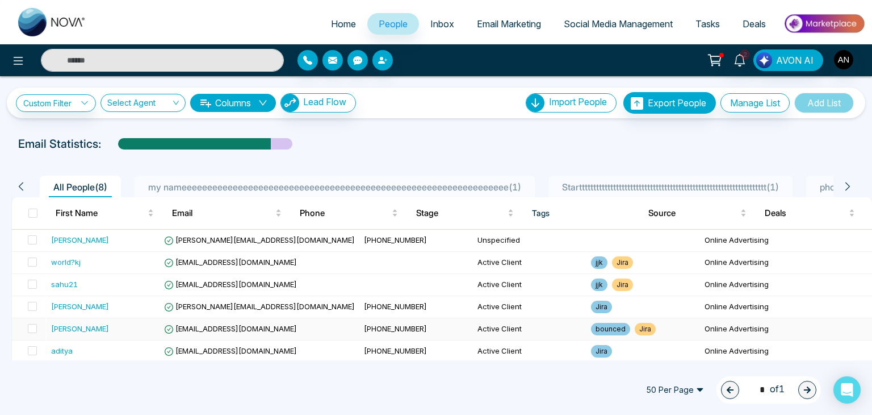
scroll to position [45, 0]
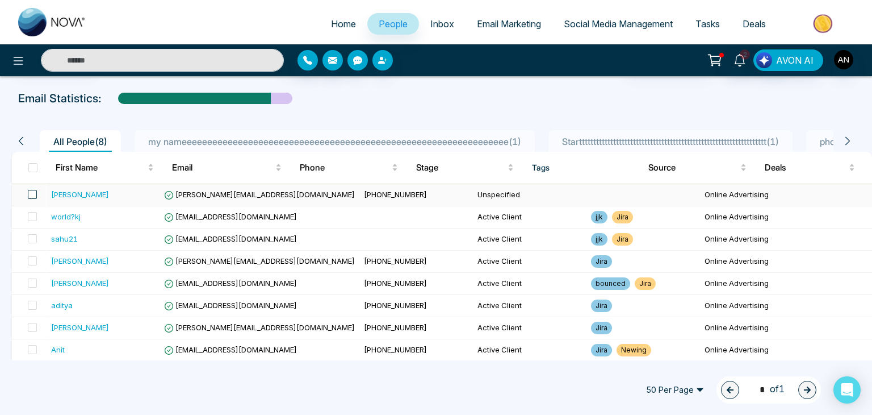
click at [30, 191] on span at bounding box center [32, 194] width 9 height 9
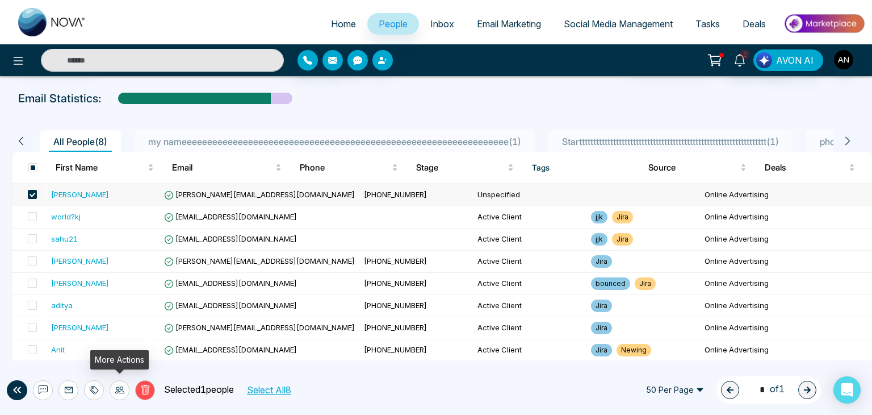
click at [119, 388] on icon at bounding box center [119, 389] width 9 height 9
click at [107, 332] on link "Update Stage" at bounding box center [99, 328] width 52 height 10
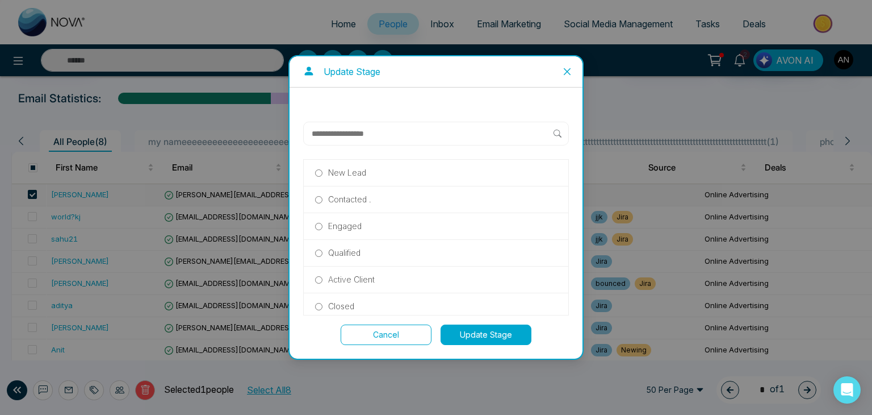
click at [339, 198] on p "Contacted ." at bounding box center [349, 199] width 43 height 12
click at [460, 341] on button "Update Stage" at bounding box center [486, 334] width 91 height 20
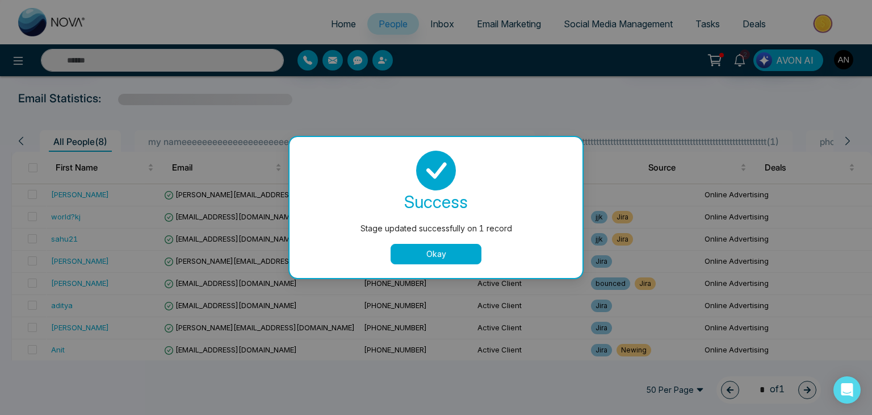
click at [425, 256] on button "Okay" at bounding box center [436, 254] width 91 height 20
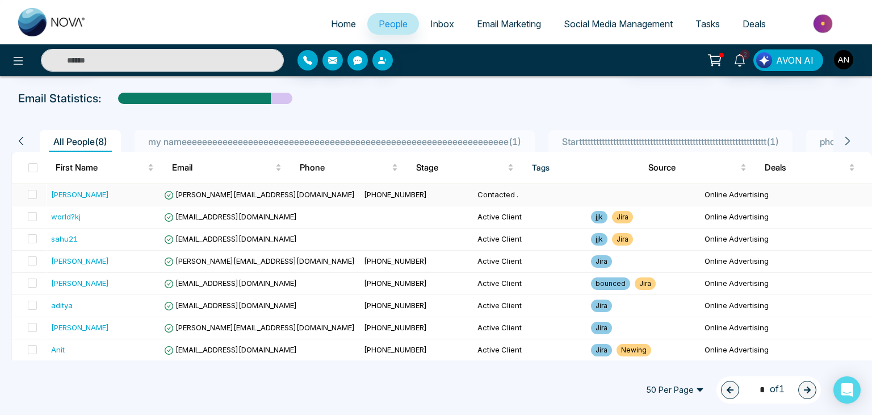
click at [37, 194] on td at bounding box center [29, 195] width 34 height 22
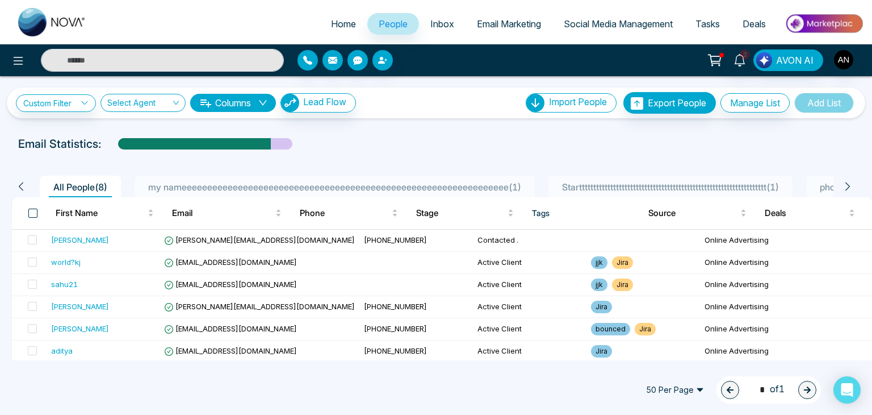
click at [29, 211] on span at bounding box center [32, 212] width 9 height 9
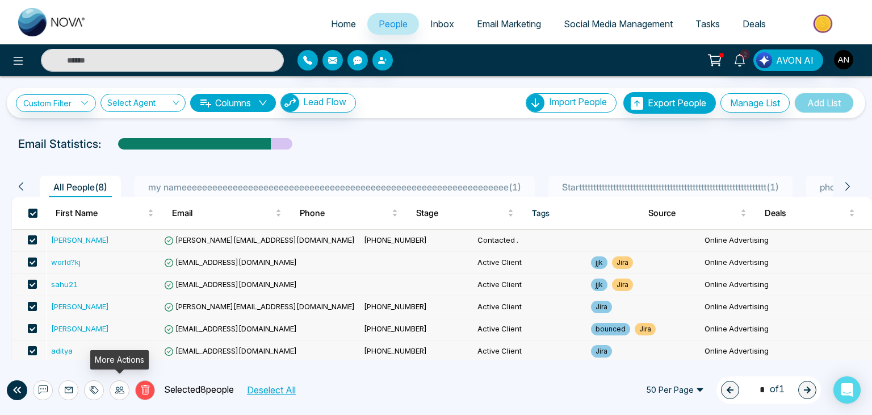
click at [116, 390] on icon at bounding box center [119, 389] width 9 height 9
click at [100, 347] on link "Update Source" at bounding box center [101, 346] width 57 height 10
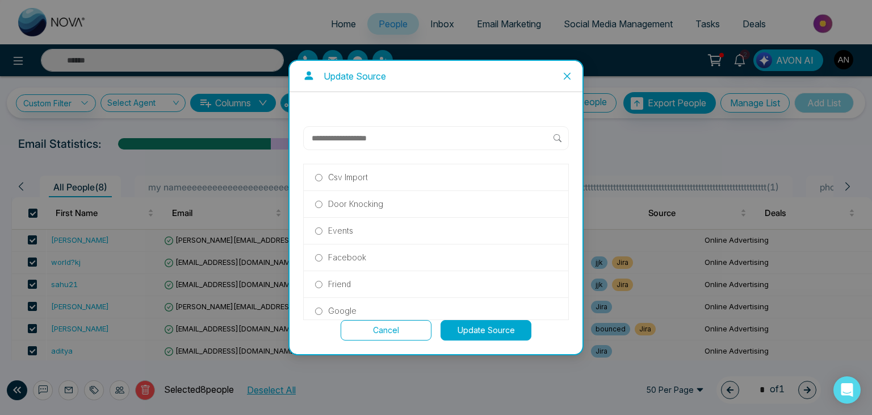
click at [323, 257] on label "Facebook" at bounding box center [436, 257] width 242 height 12
click at [484, 328] on button "Update Source" at bounding box center [486, 330] width 91 height 20
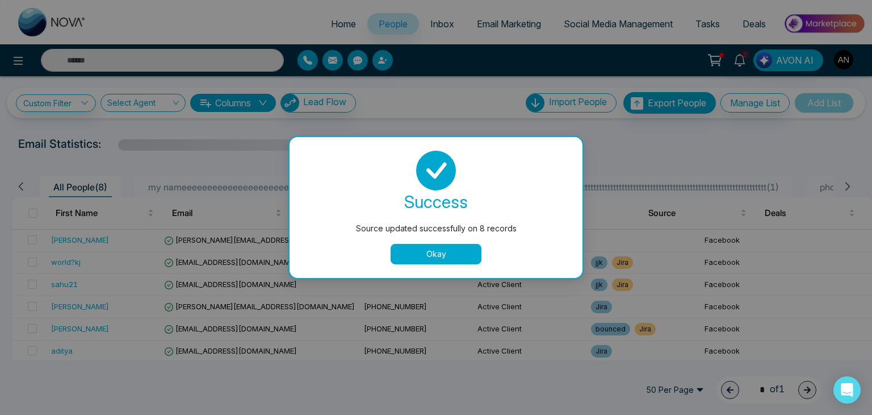
click at [429, 251] on button "Okay" at bounding box center [436, 254] width 91 height 20
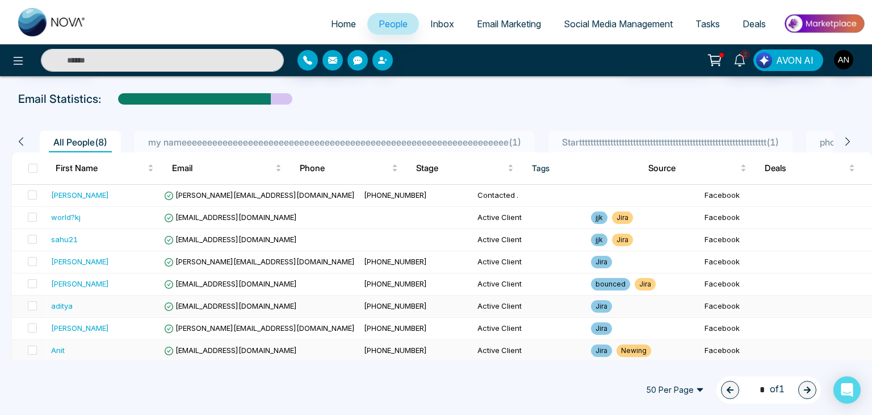
scroll to position [45, 0]
click at [39, 264] on td at bounding box center [29, 261] width 34 height 22
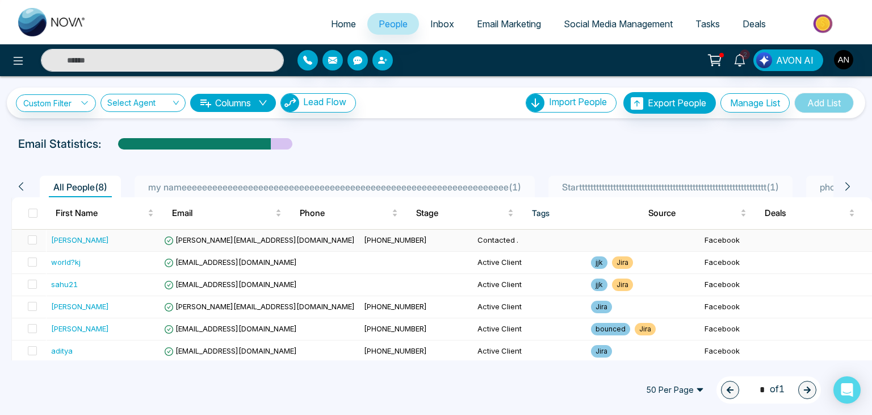
click at [39, 239] on td at bounding box center [29, 240] width 34 height 22
click at [30, 239] on span at bounding box center [32, 239] width 9 height 9
click at [848, 186] on icon at bounding box center [848, 186] width 10 height 10
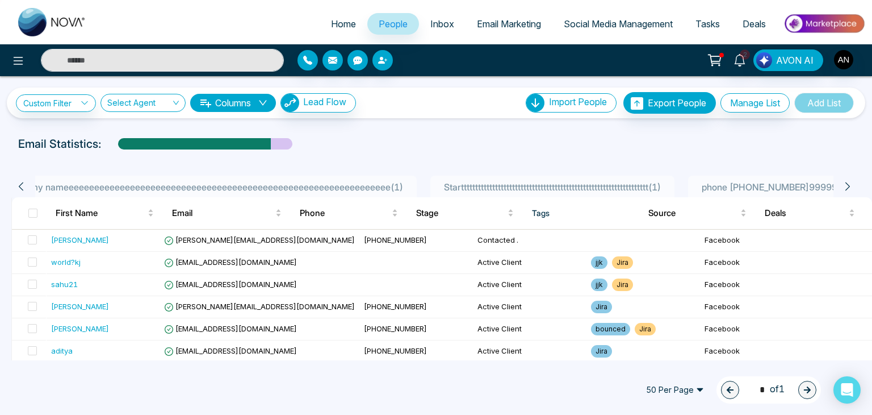
click at [848, 186] on icon at bounding box center [848, 186] width 10 height 10
click at [35, 241] on span at bounding box center [32, 239] width 9 height 9
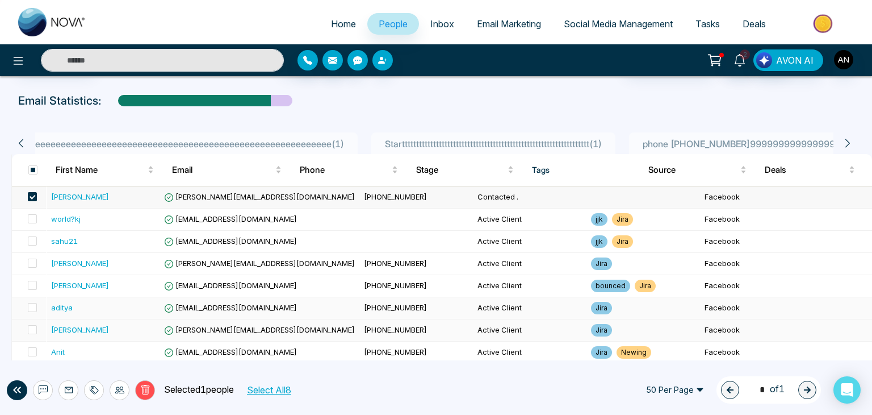
scroll to position [45, 0]
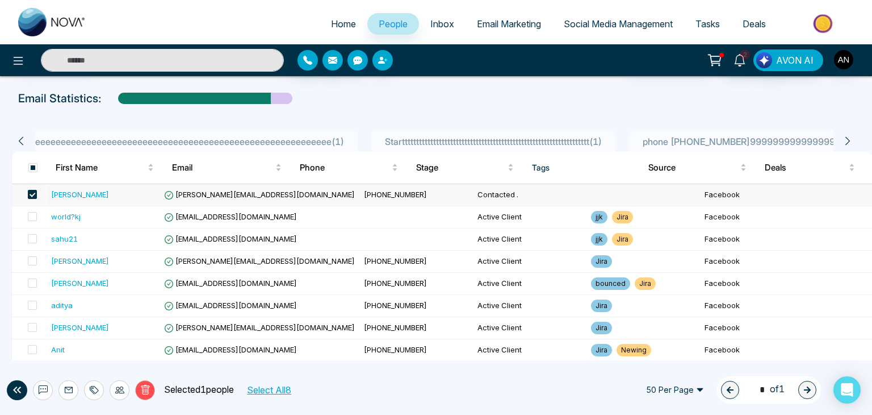
click at [5, 390] on div "Delete Selected 1 people Select All 8 50 Per Page 1 * of 1" at bounding box center [436, 390] width 872 height 50
click at [7, 390] on button at bounding box center [17, 390] width 20 height 20
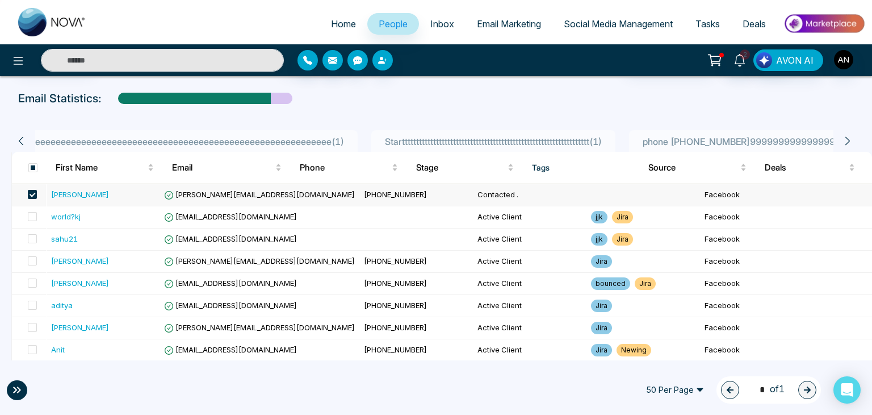
click at [15, 390] on icon at bounding box center [17, 390] width 14 height 14
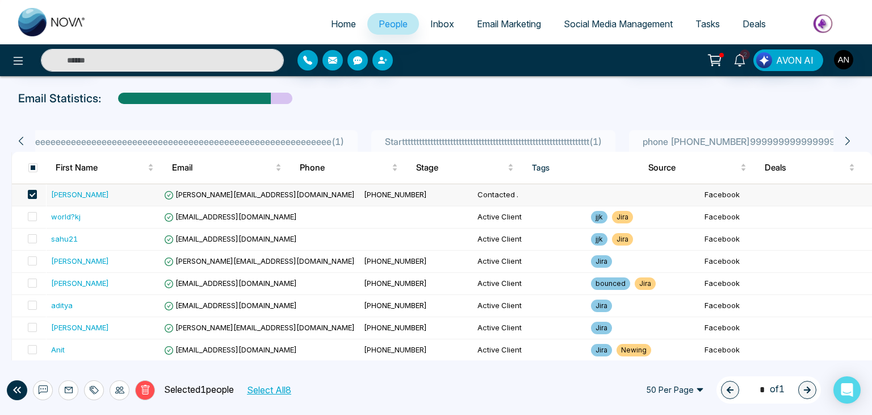
click at [290, 393] on button "Select All 8" at bounding box center [269, 389] width 52 height 15
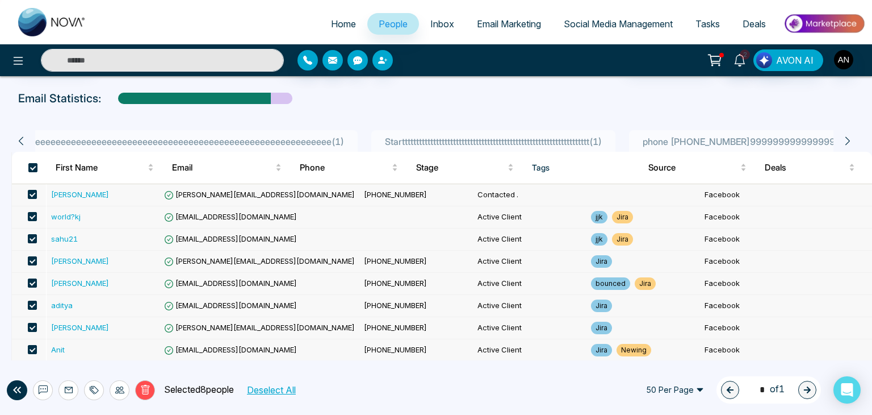
click at [264, 391] on button "Deselect All" at bounding box center [271, 389] width 57 height 15
